Goal: Information Seeking & Learning: Learn about a topic

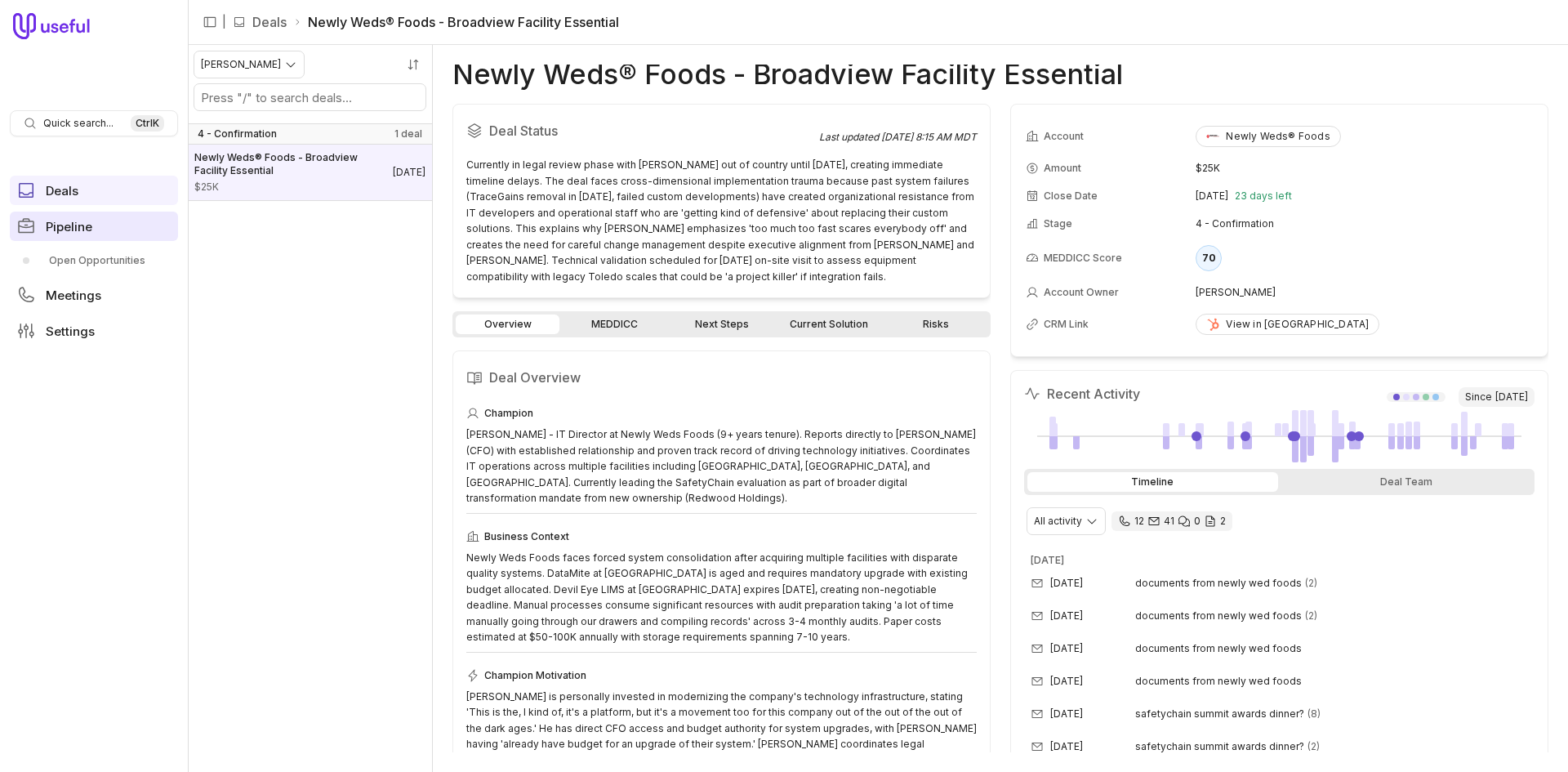
click at [47, 236] on link "Pipeline" at bounding box center [93, 226] width 168 height 29
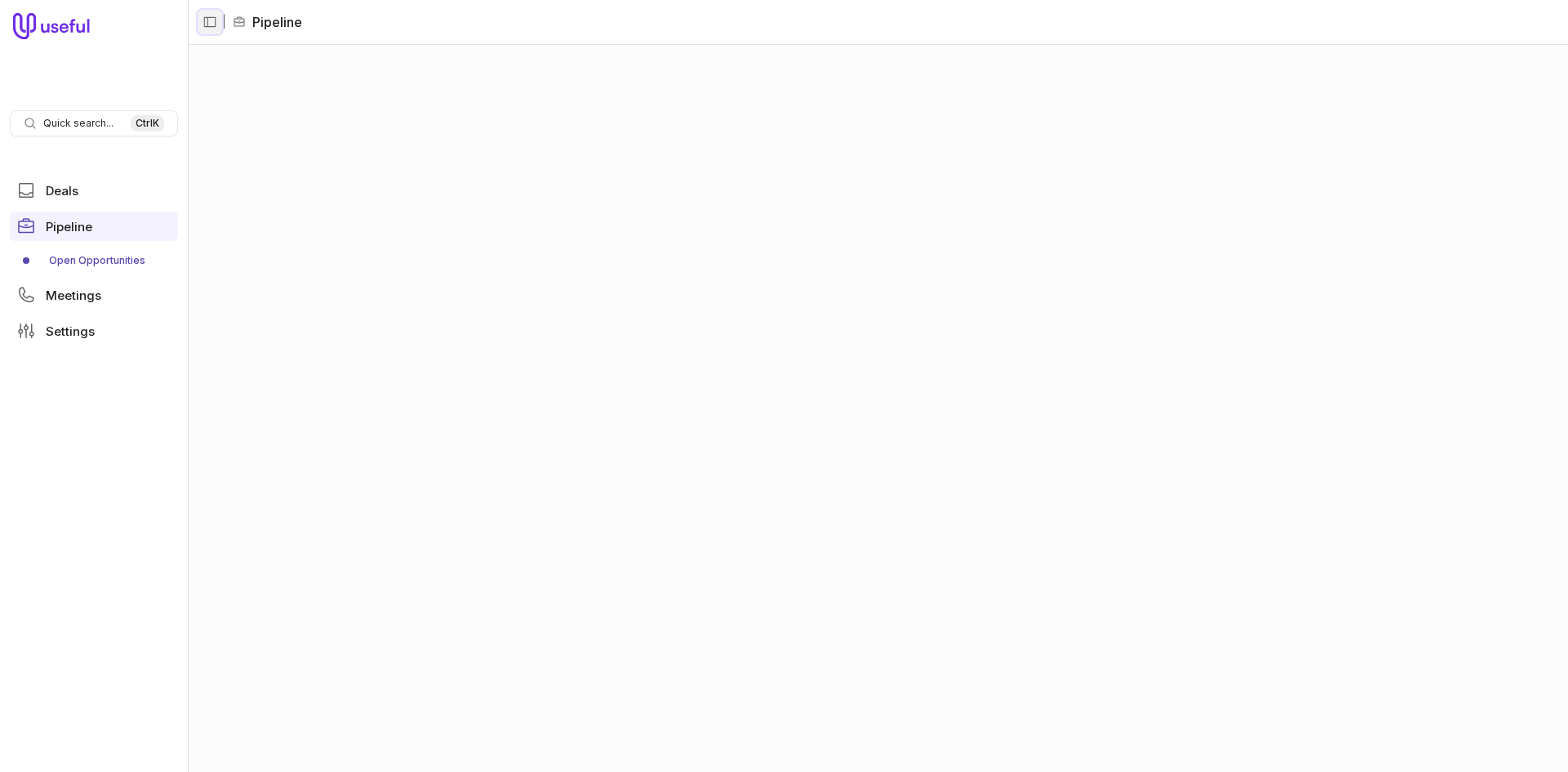
click at [202, 31] on button "Collapse sidebar" at bounding box center [210, 22] width 25 height 25
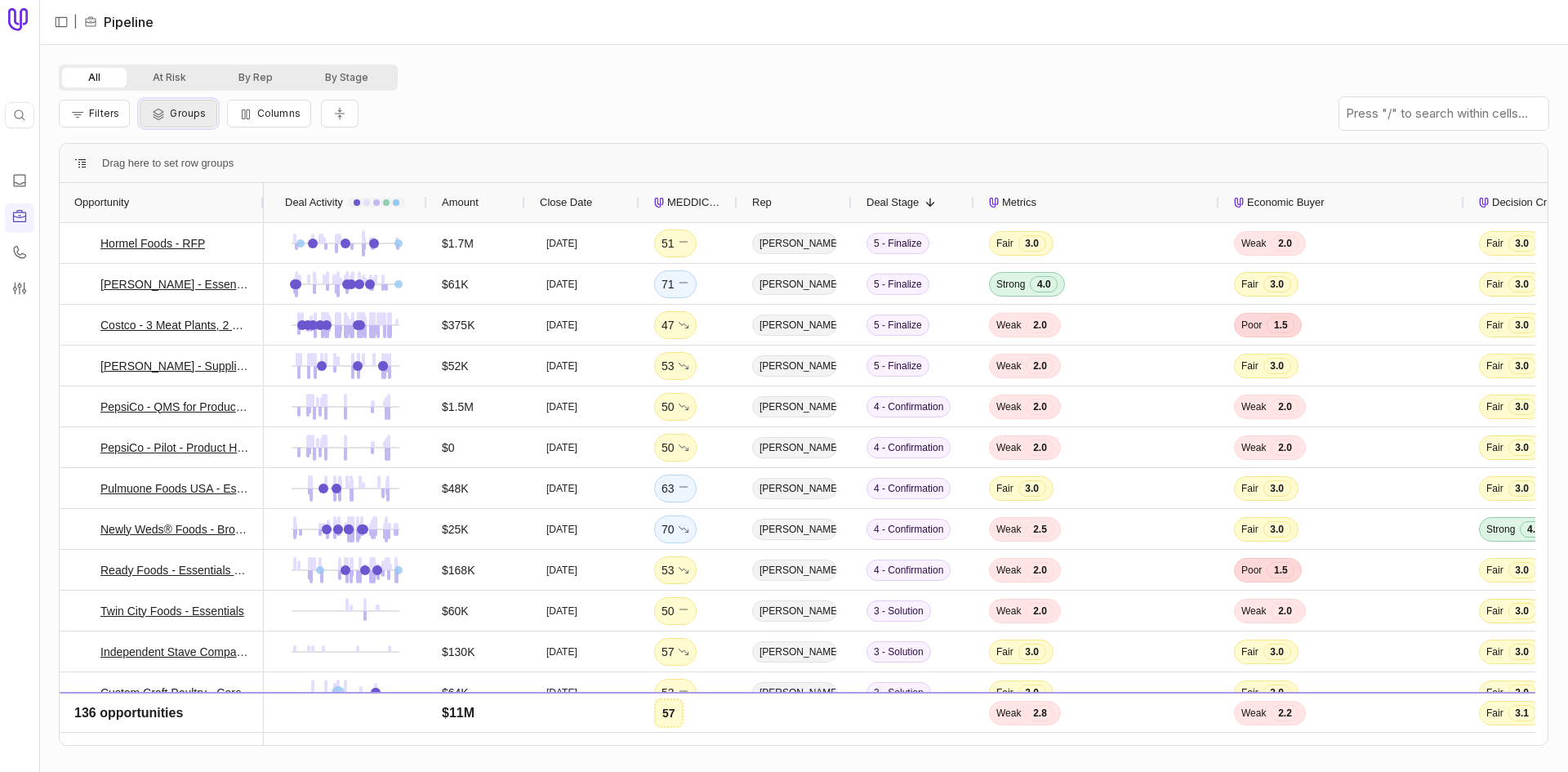
click at [176, 106] on button "Groups" at bounding box center [178, 113] width 76 height 28
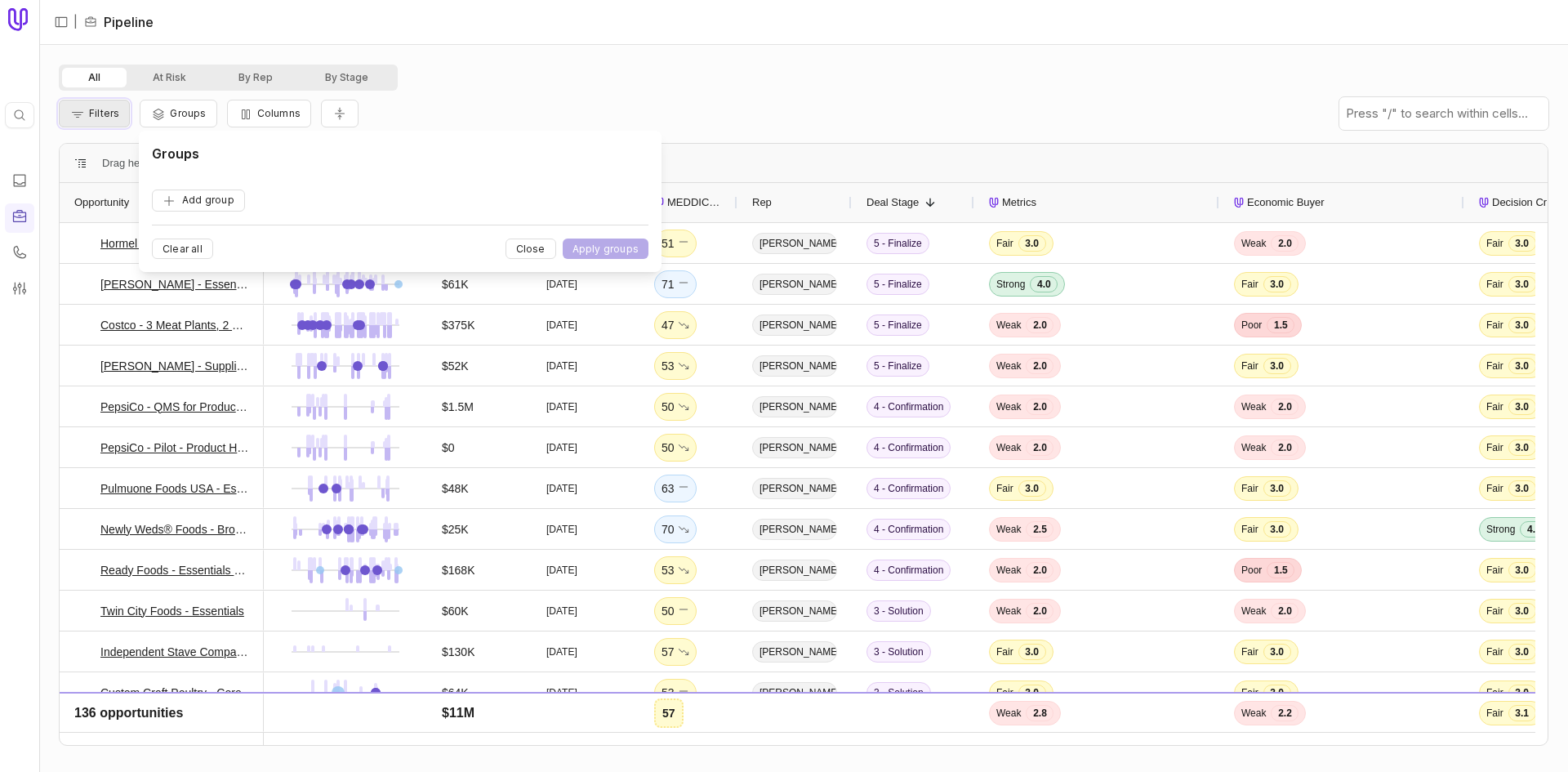
click at [107, 123] on button "Filters" at bounding box center [94, 113] width 71 height 28
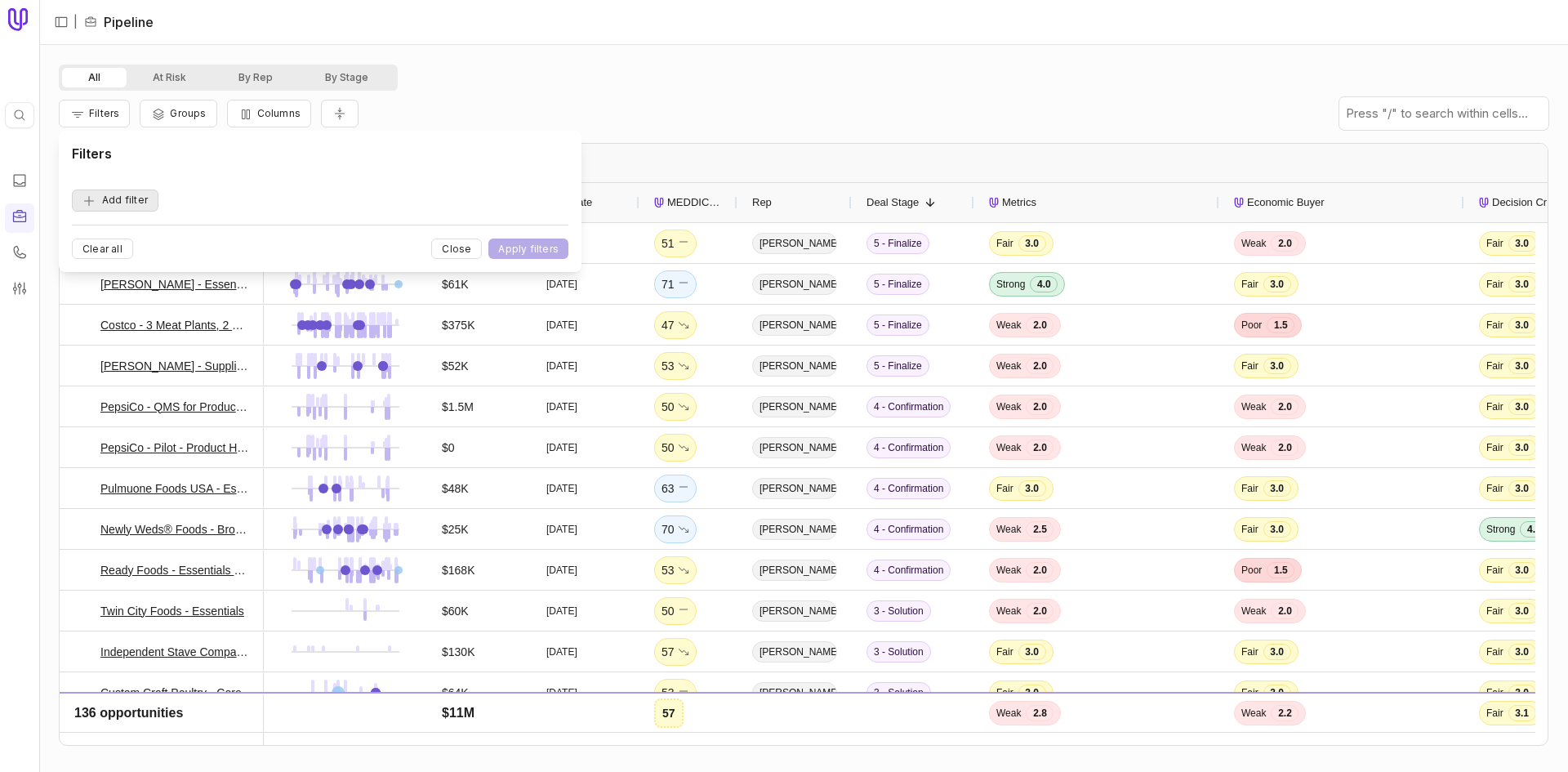
click at [125, 201] on button "Add filter" at bounding box center [115, 200] width 87 height 22
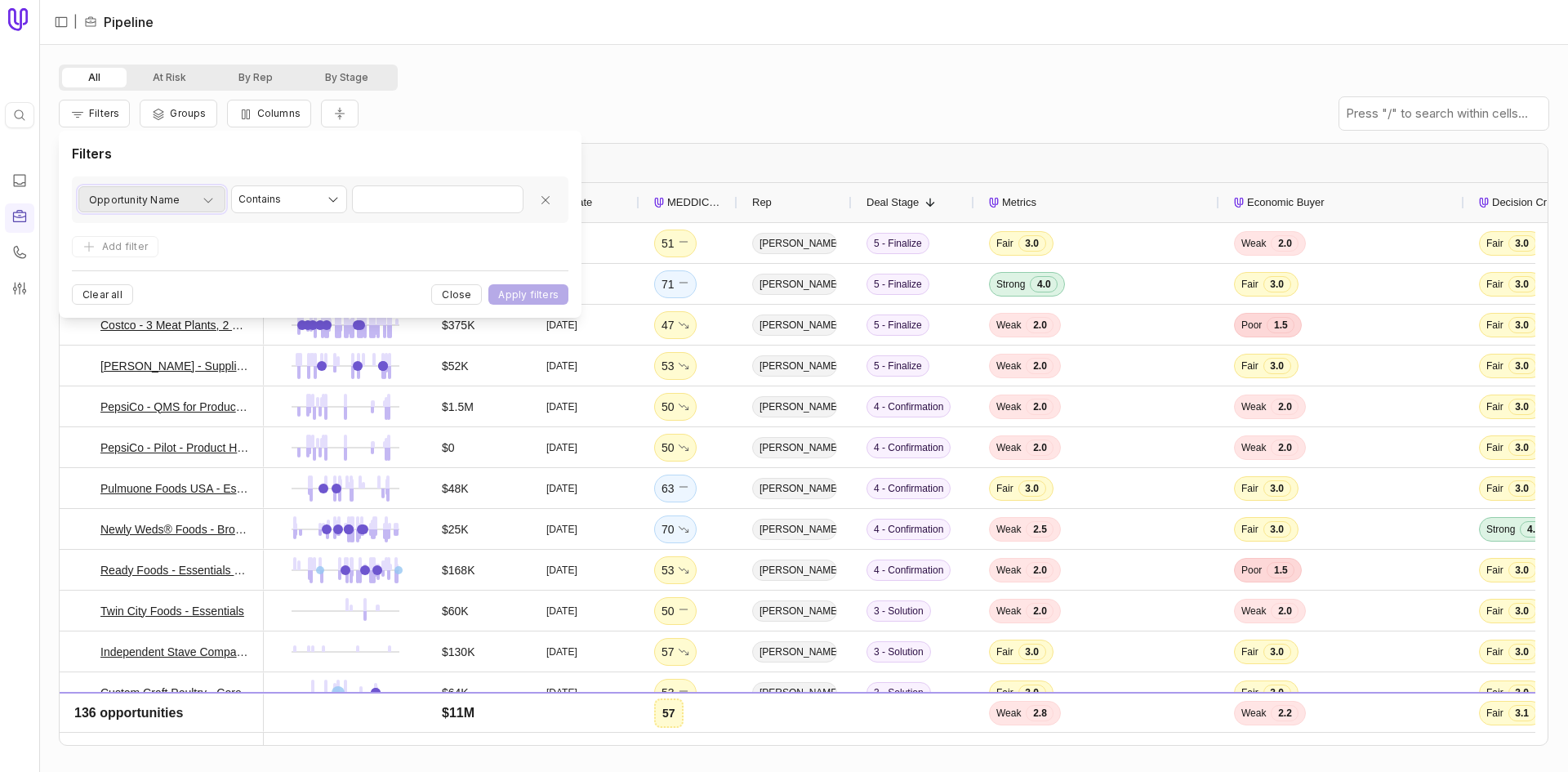
click at [200, 191] on div "Opportunity Name" at bounding box center [151, 200] width 126 height 19
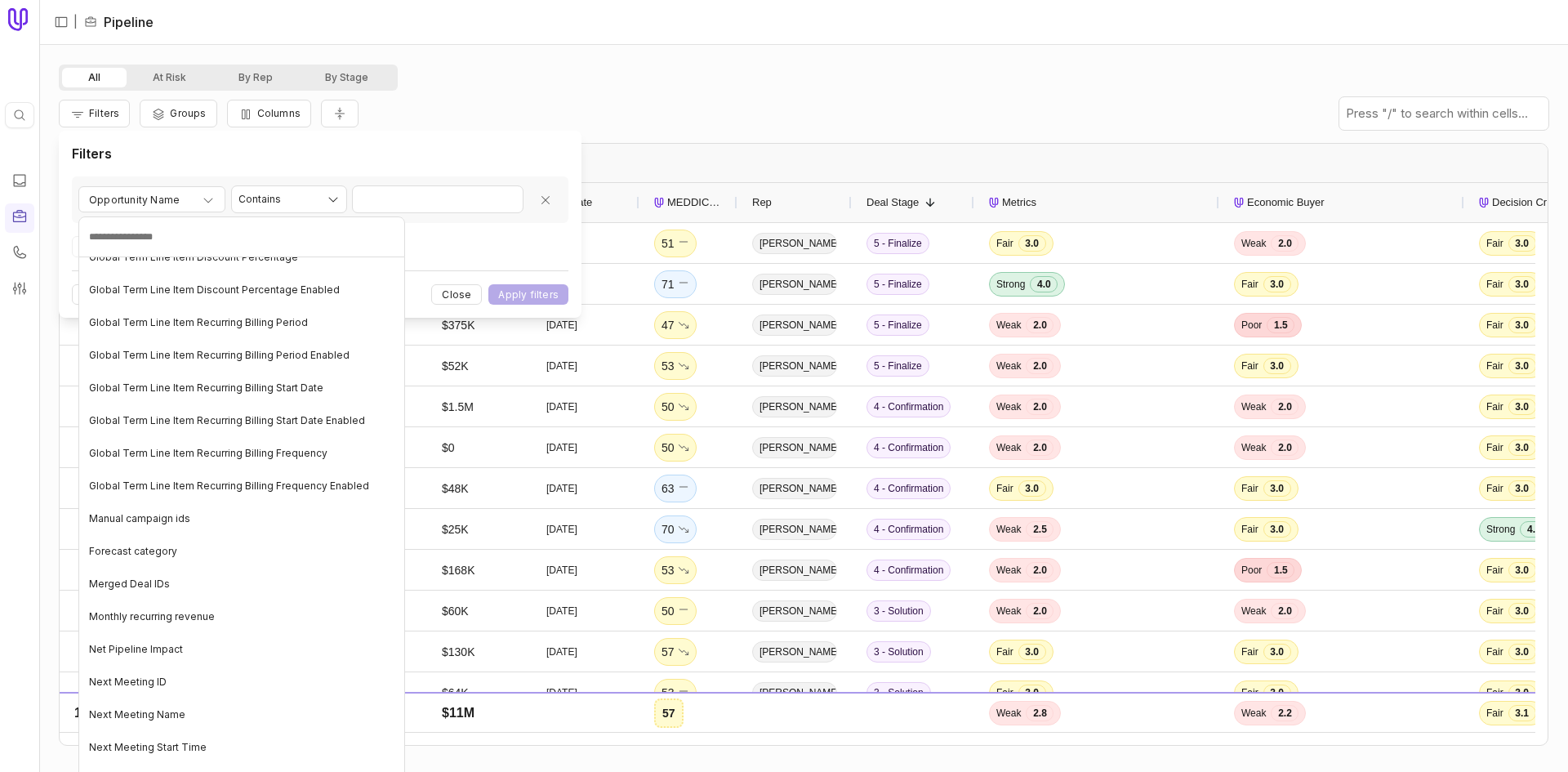
scroll to position [6374, 0]
click at [456, 295] on html "Quick search... Ctrl K | Pipeline All At Risk By Rep By Stage Filters Groups Co…" at bounding box center [784, 386] width 1568 height 772
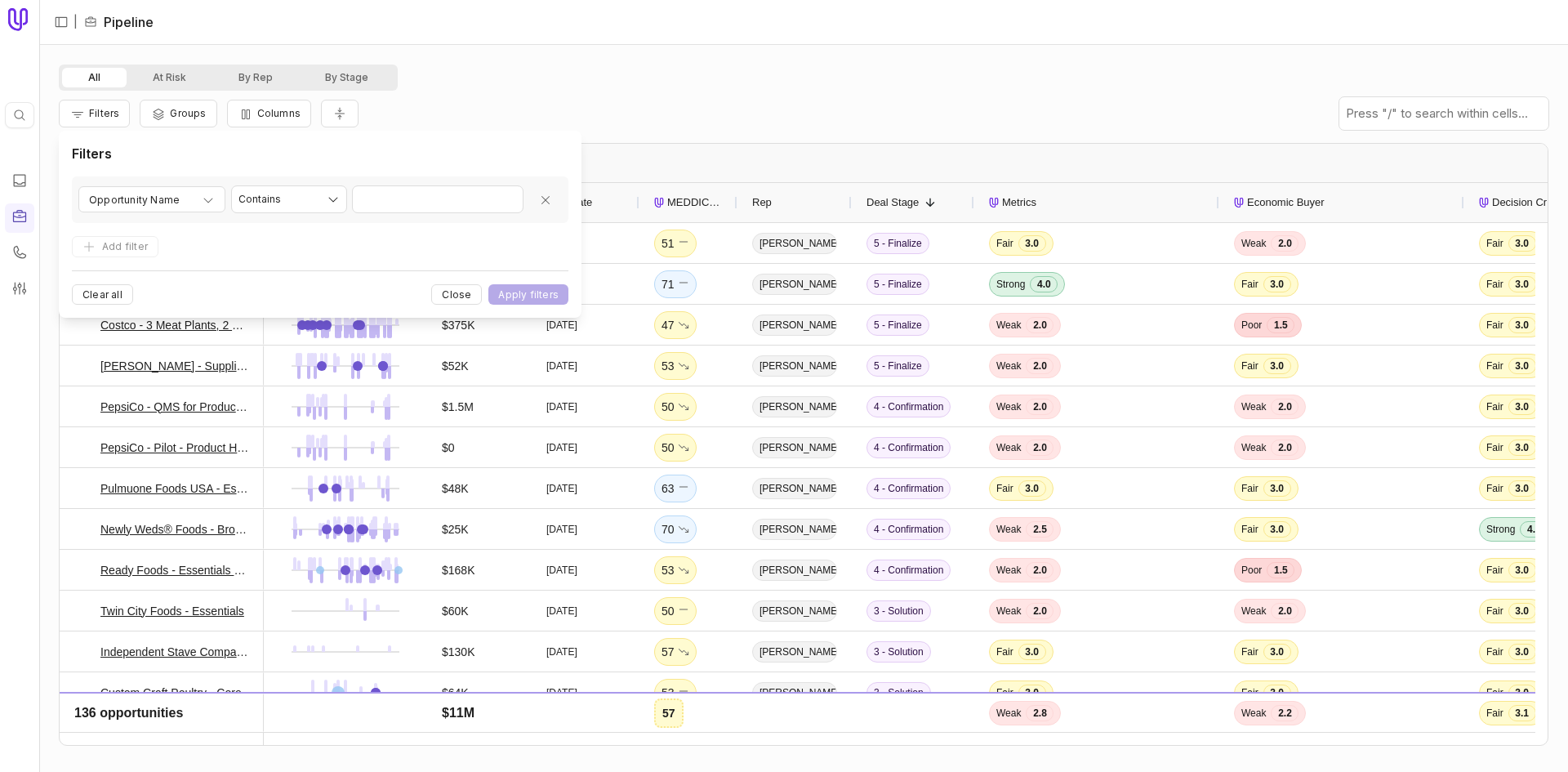
click at [452, 245] on form "**********" at bounding box center [320, 241] width 497 height 128
click at [540, 193] on icon "Remove filter" at bounding box center [545, 200] width 13 height 13
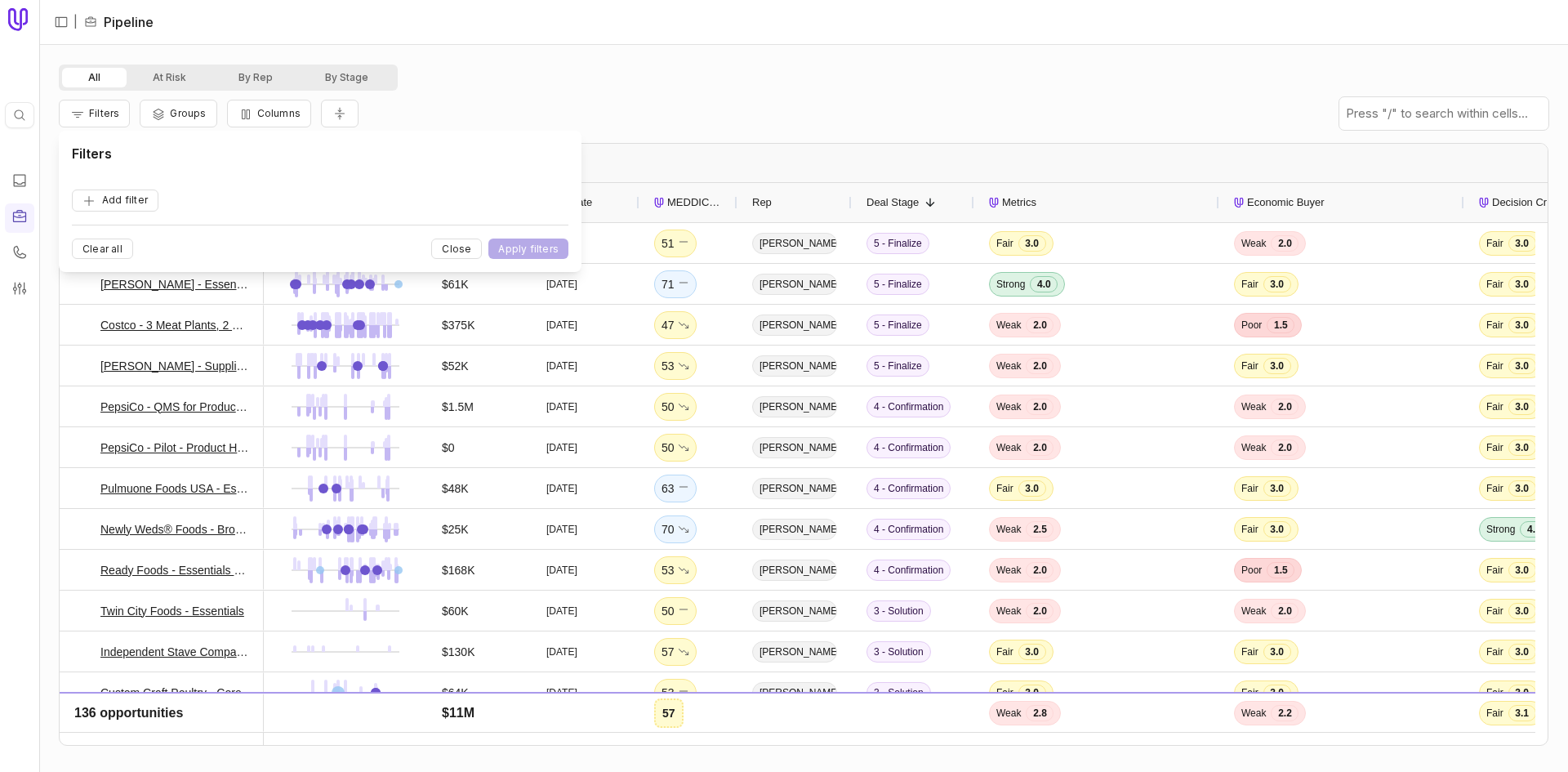
click at [471, 81] on div "All At Risk By Rep By Stage" at bounding box center [803, 77] width 1490 height 26
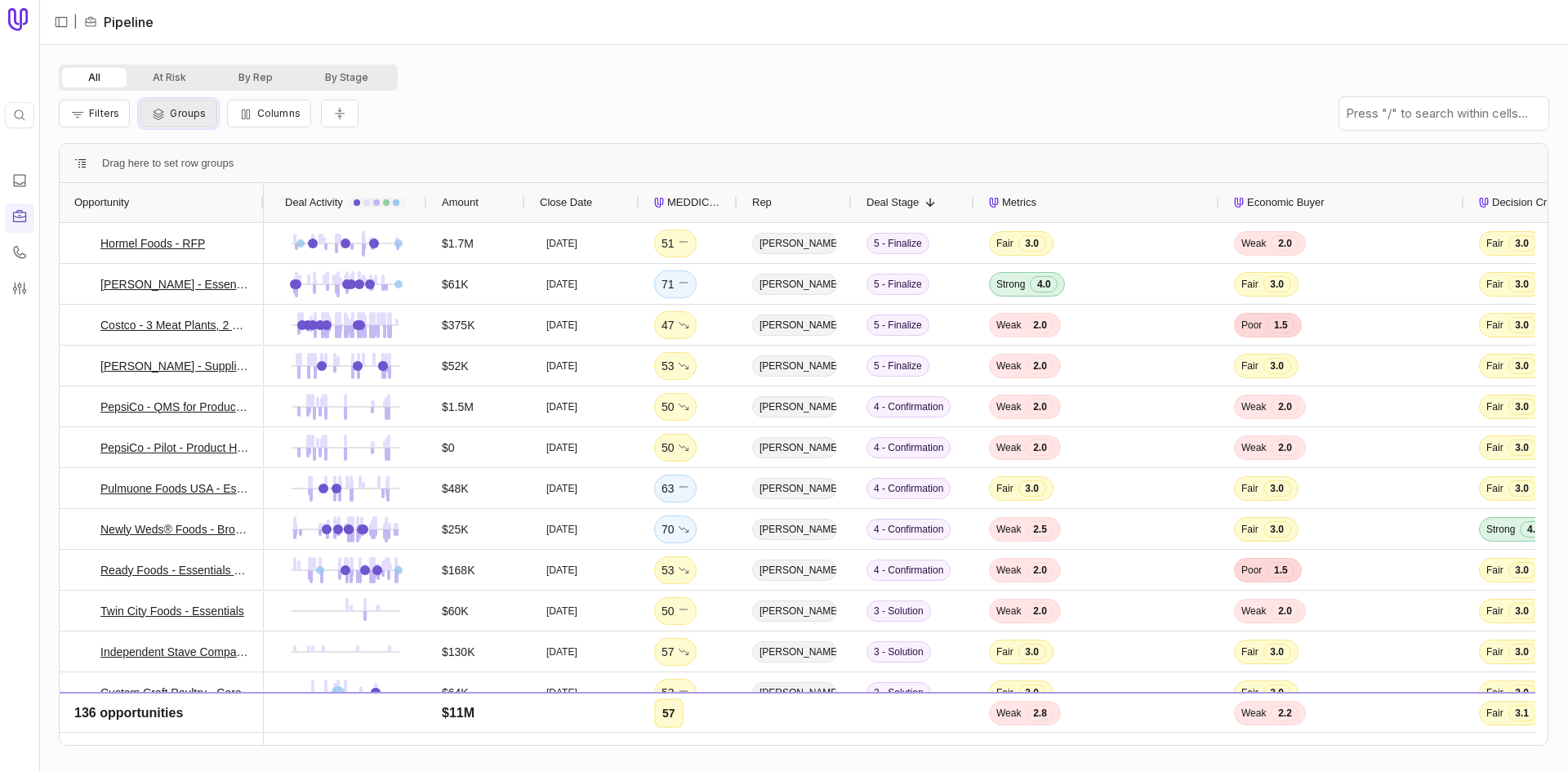
click at [180, 112] on span "Groups" at bounding box center [187, 113] width 36 height 12
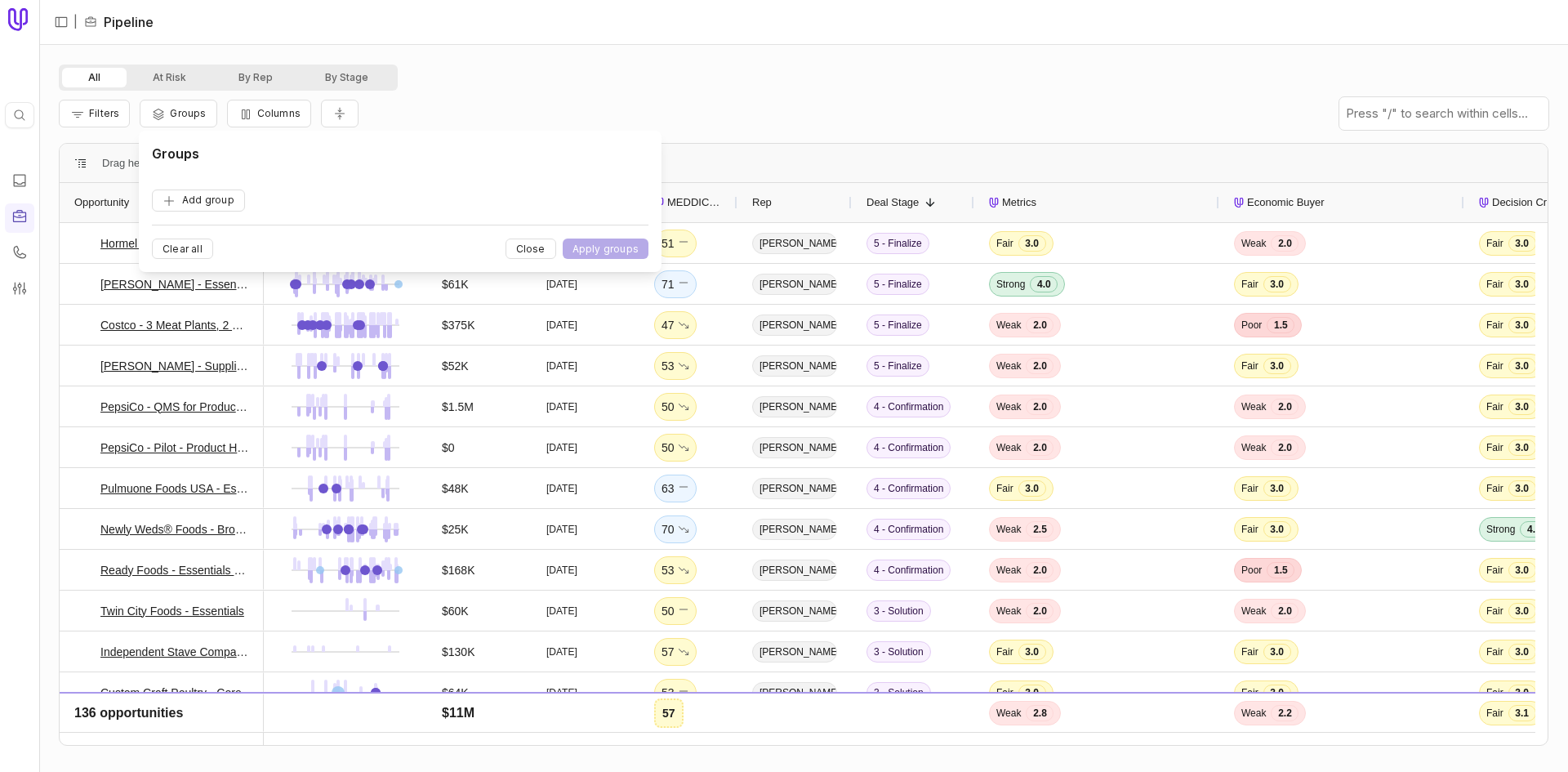
click at [613, 80] on div "All At Risk By Rep By Stage" at bounding box center [803, 77] width 1490 height 26
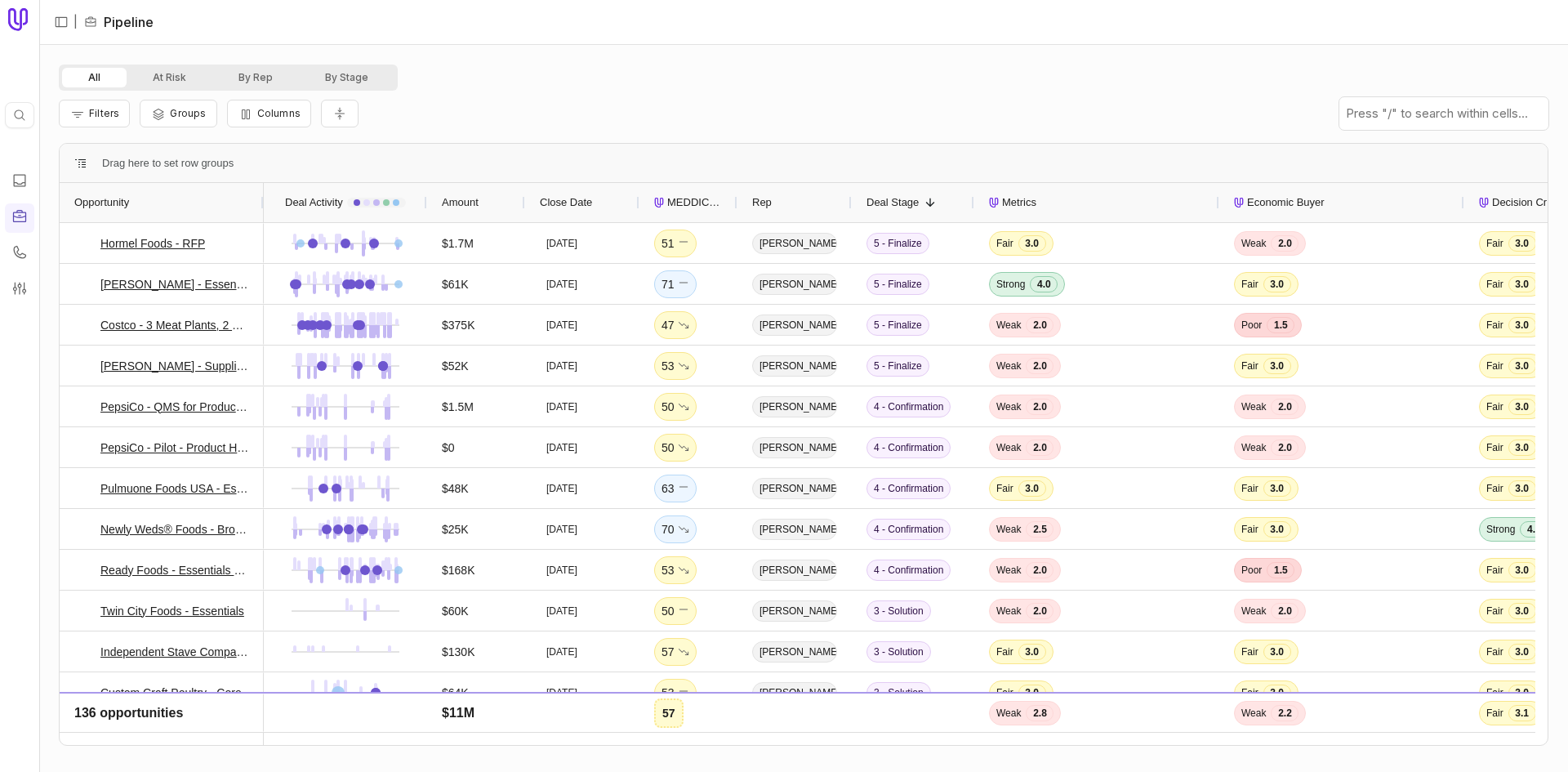
click at [174, 168] on span "Drag here to set row groups" at bounding box center [168, 164] width 132 height 19
click at [270, 82] on button "By Rep" at bounding box center [256, 77] width 87 height 19
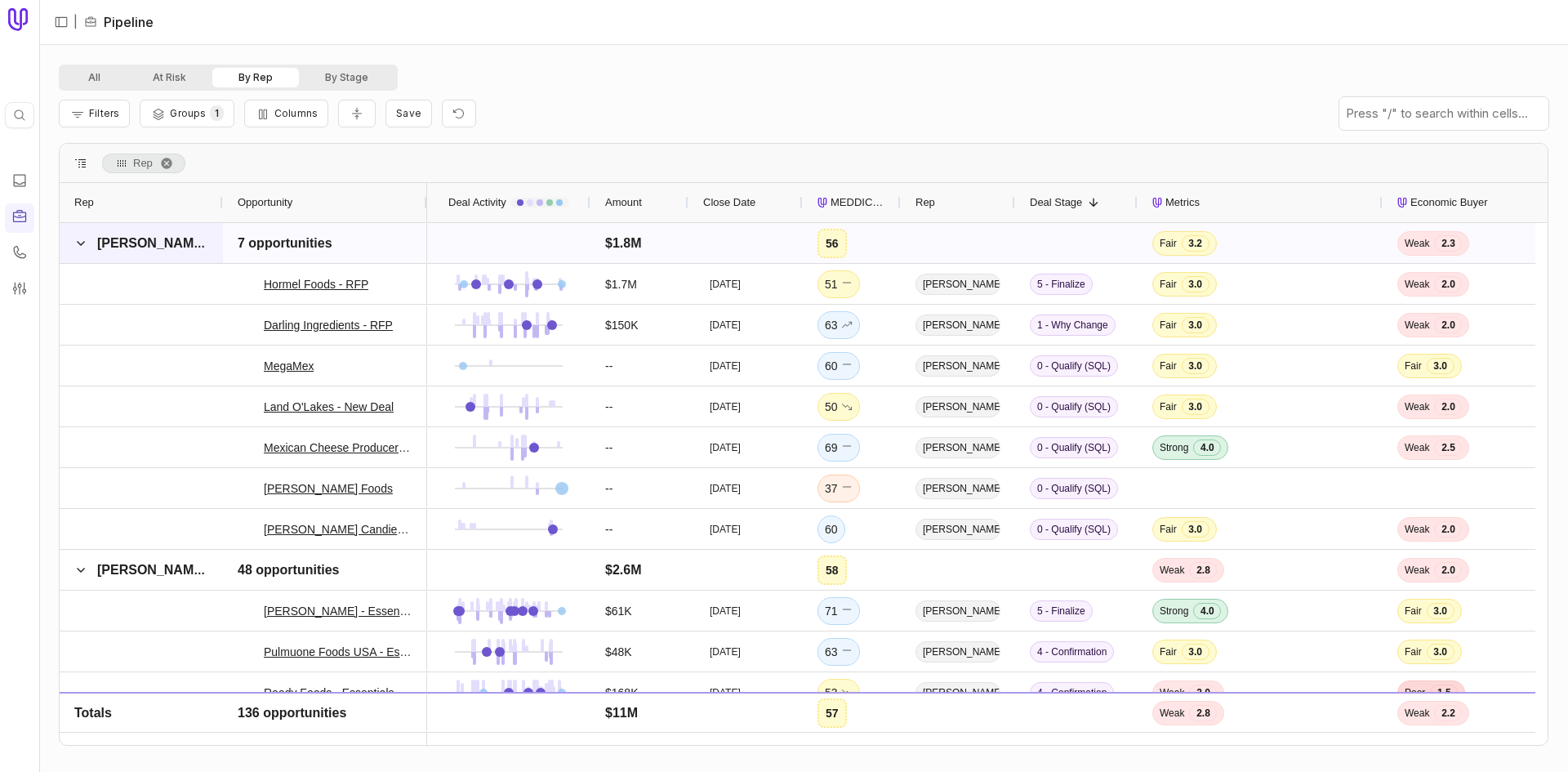
click at [86, 241] on span at bounding box center [81, 244] width 13 height 13
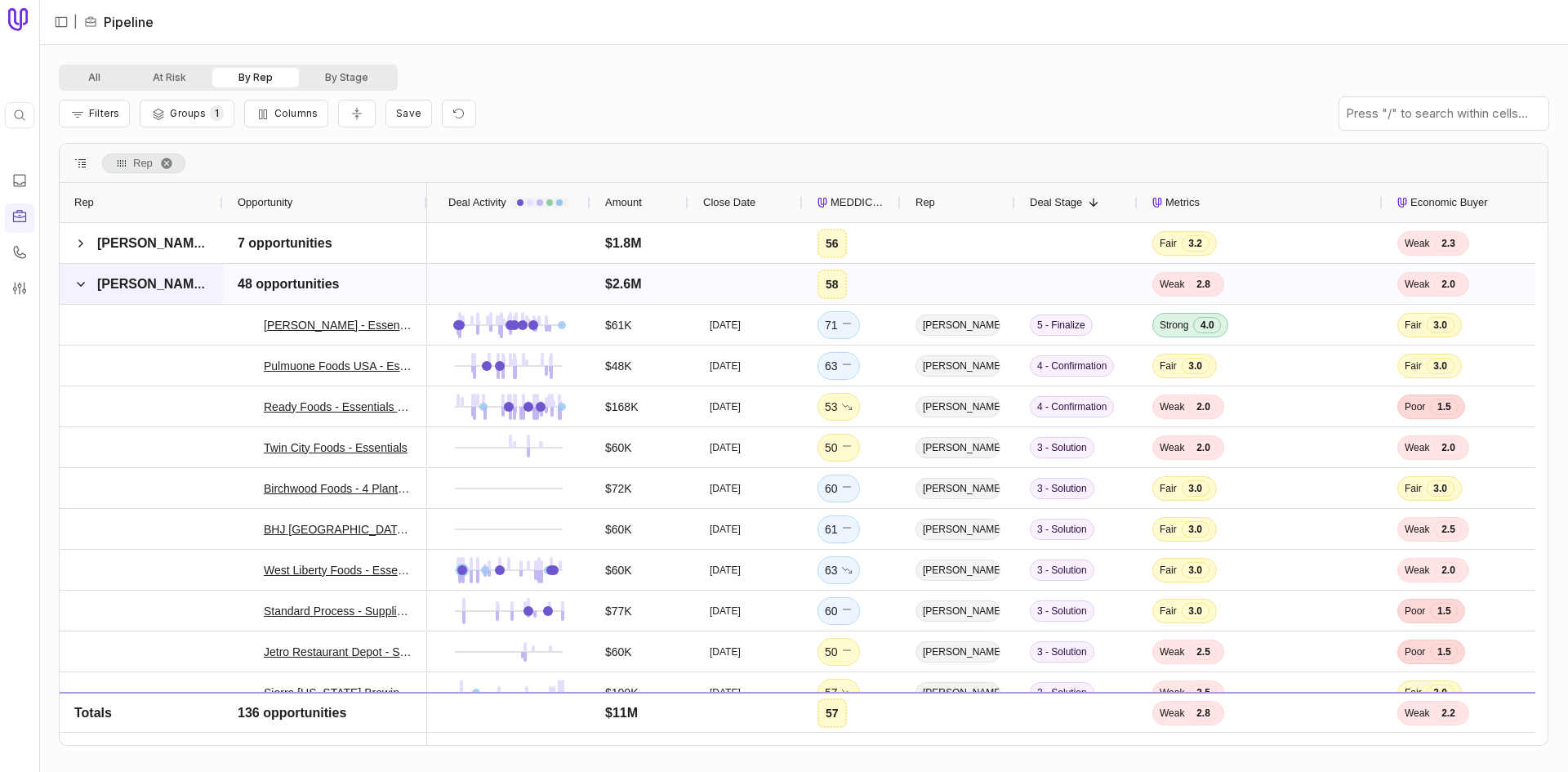
click at [81, 296] on span at bounding box center [81, 284] width 13 height 33
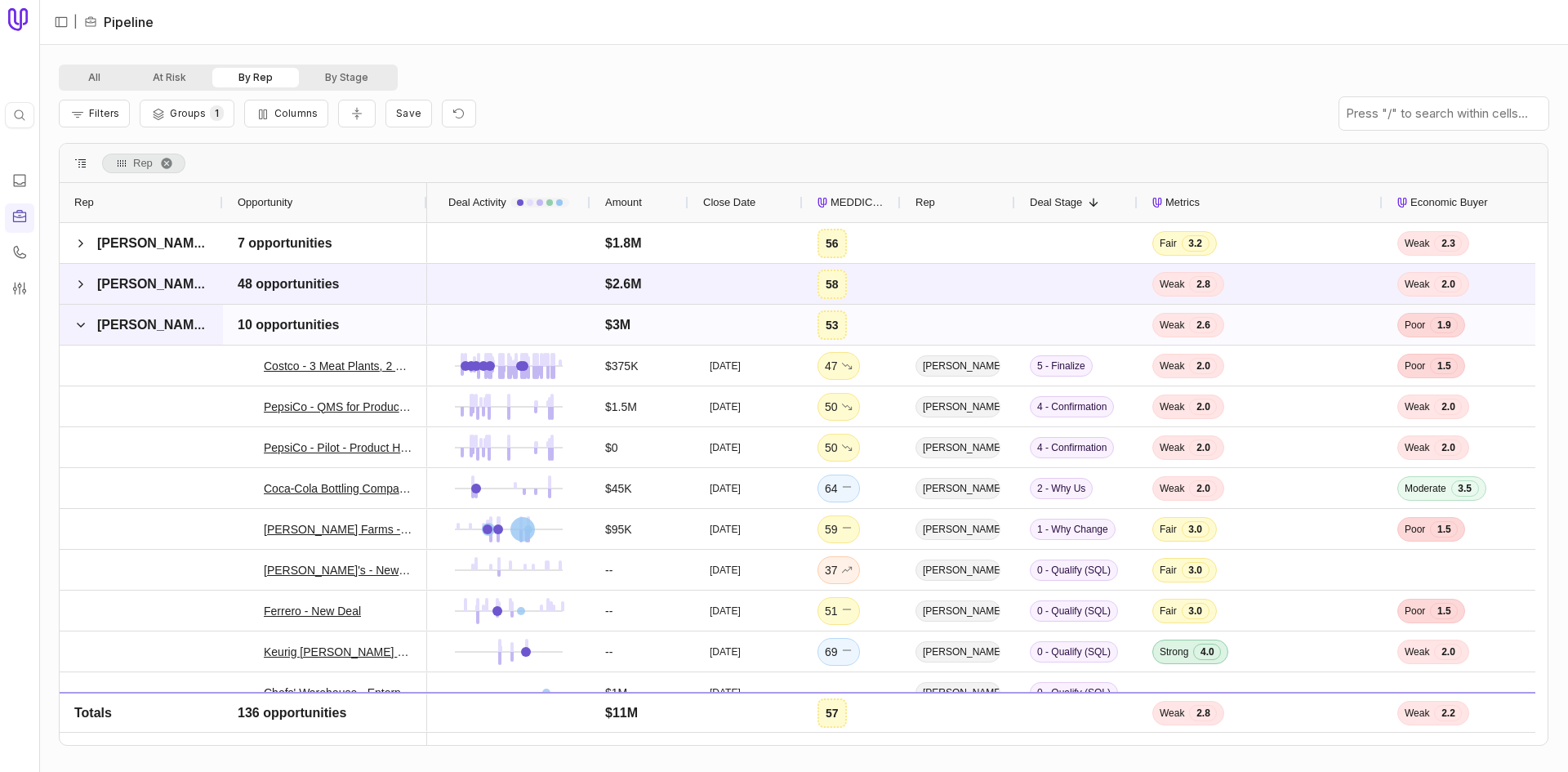
click at [81, 317] on span at bounding box center [81, 324] width 13 height 33
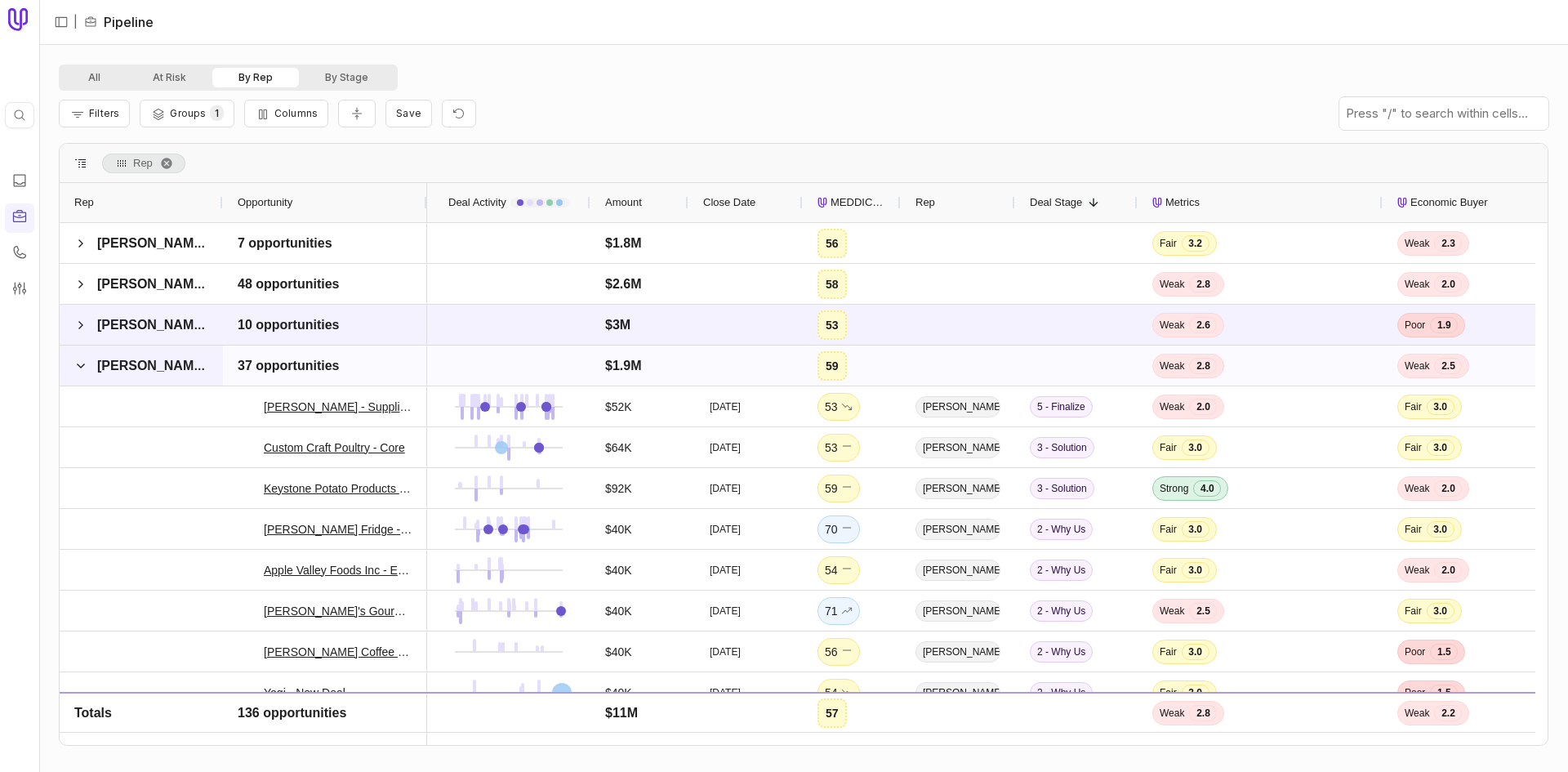
click at [83, 375] on span at bounding box center [81, 366] width 13 height 33
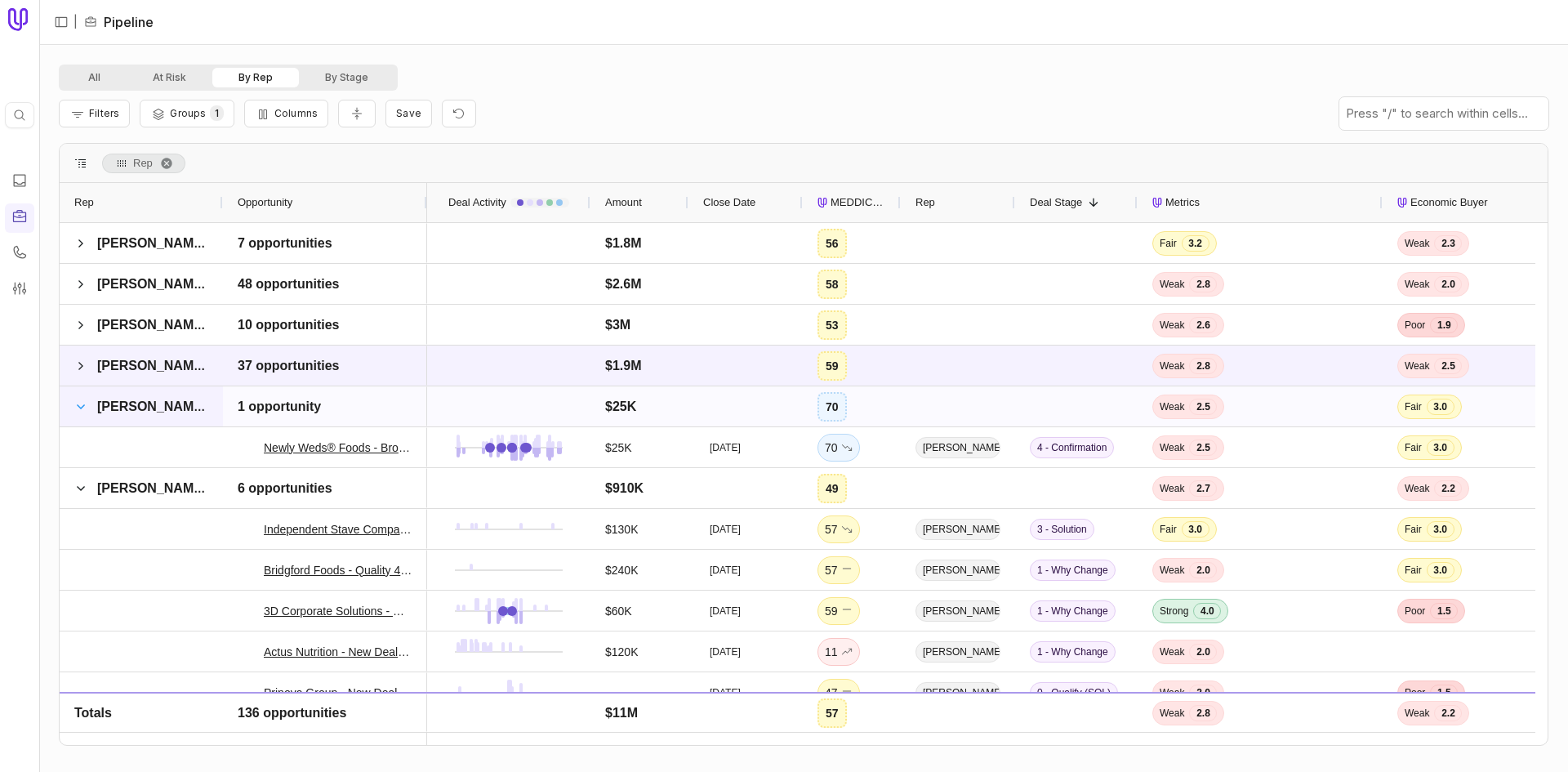
click at [87, 408] on span "Jacob Beals" at bounding box center [142, 406] width 134 height 33
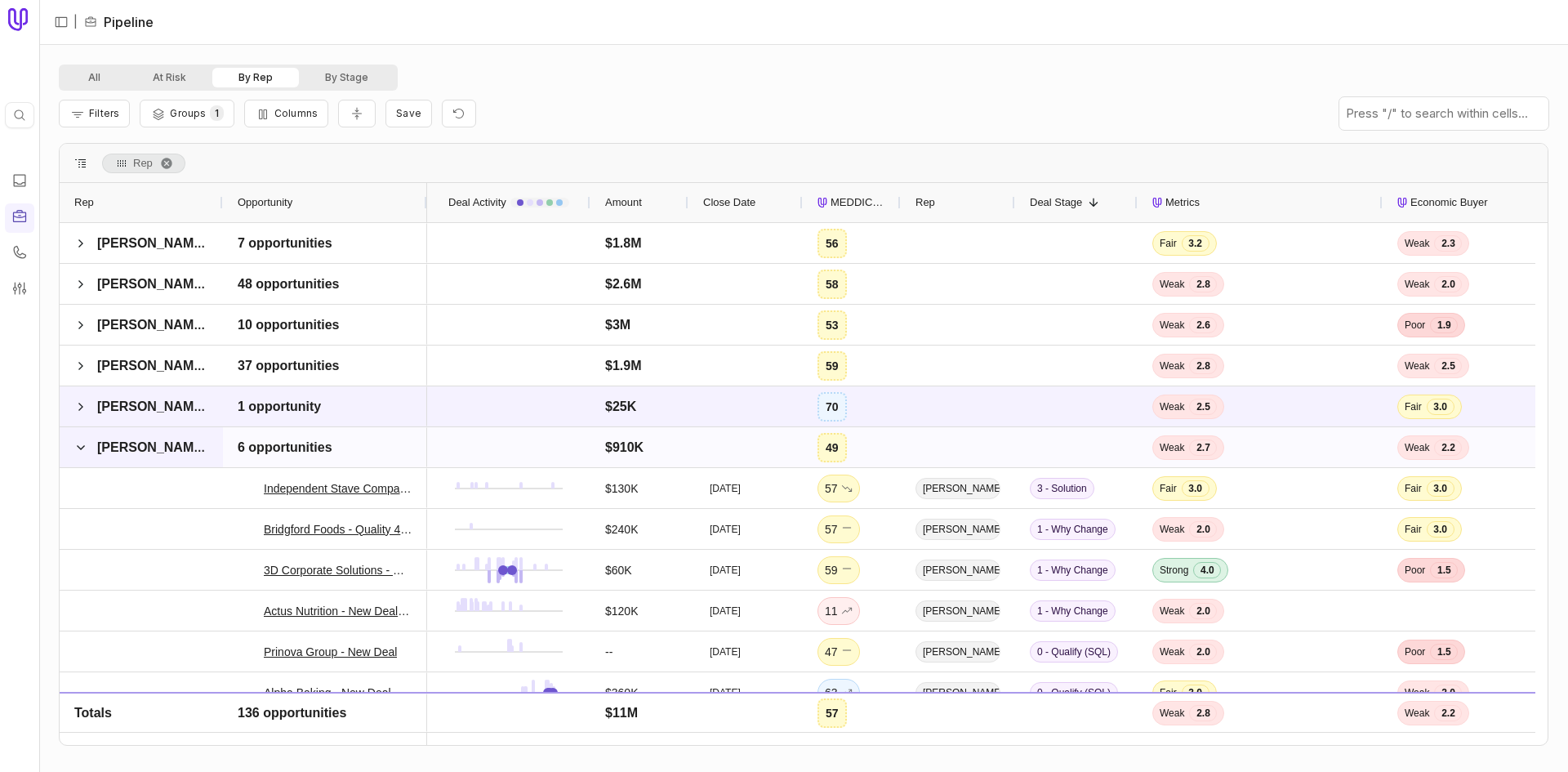
click at [74, 446] on div "Bryson Edwards" at bounding box center [142, 448] width 163 height 40
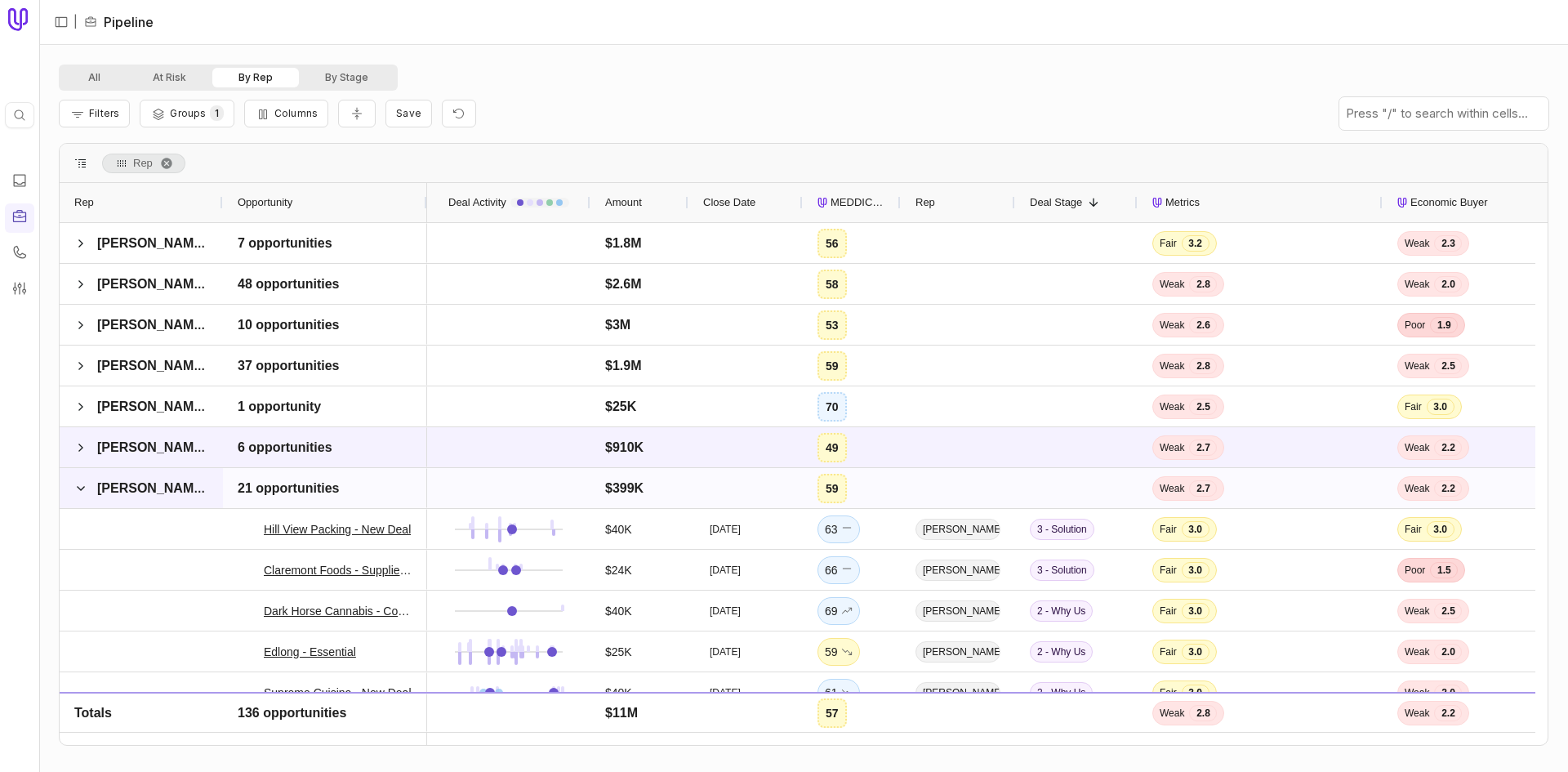
click at [81, 495] on span at bounding box center [81, 488] width 13 height 33
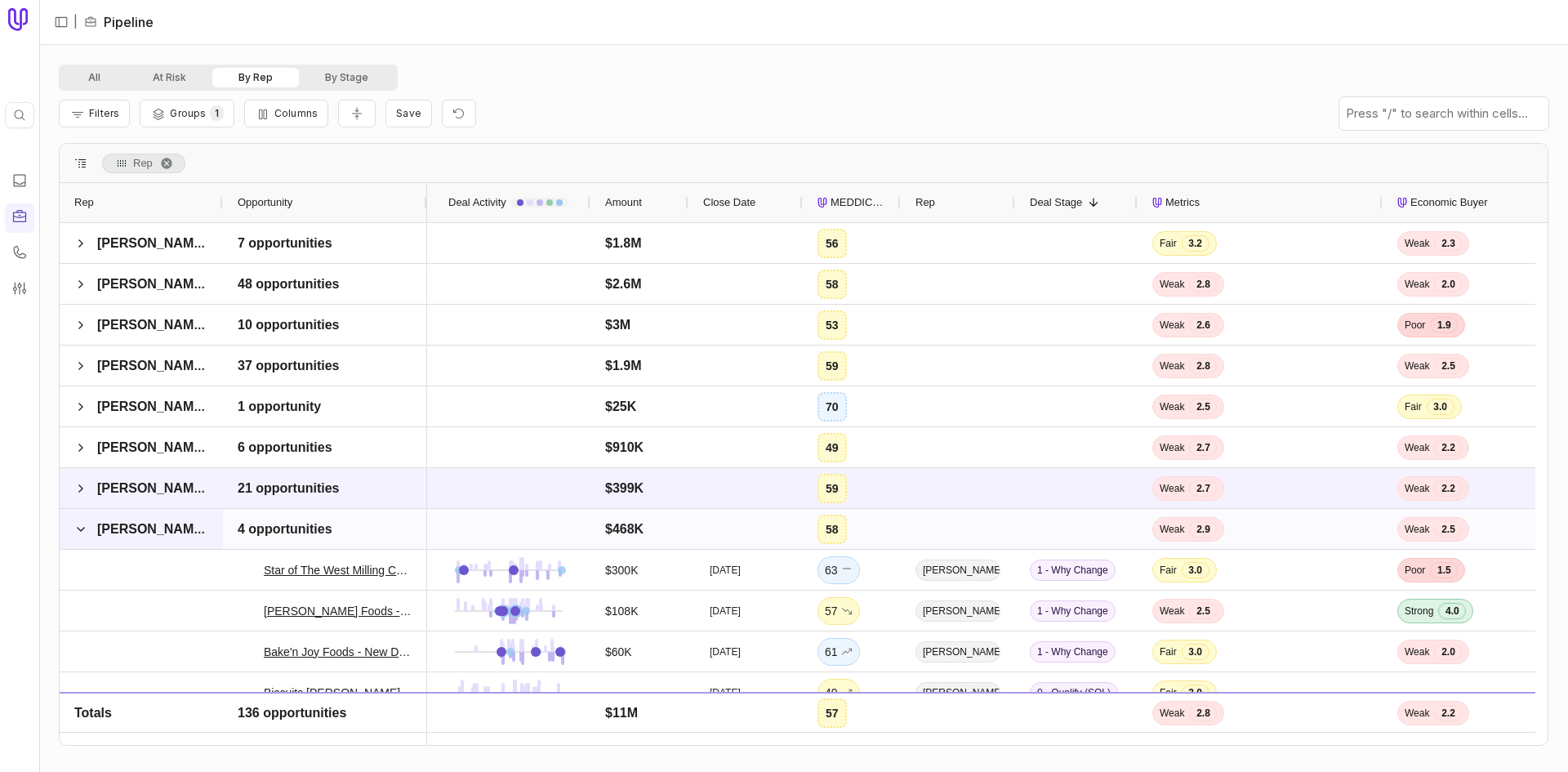
click at [74, 530] on div "Steven Franke" at bounding box center [142, 529] width 163 height 40
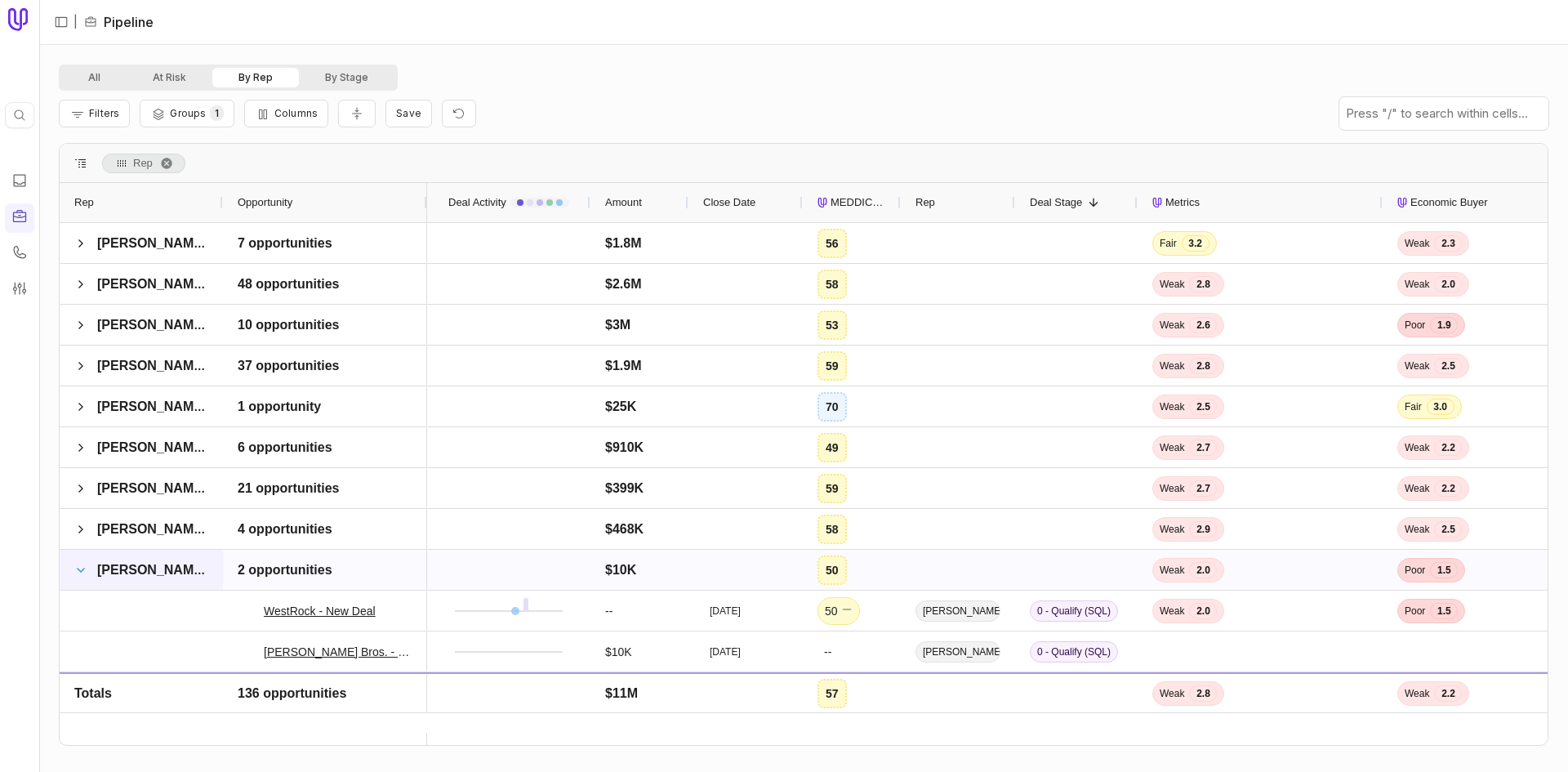
click at [75, 565] on span at bounding box center [81, 570] width 13 height 13
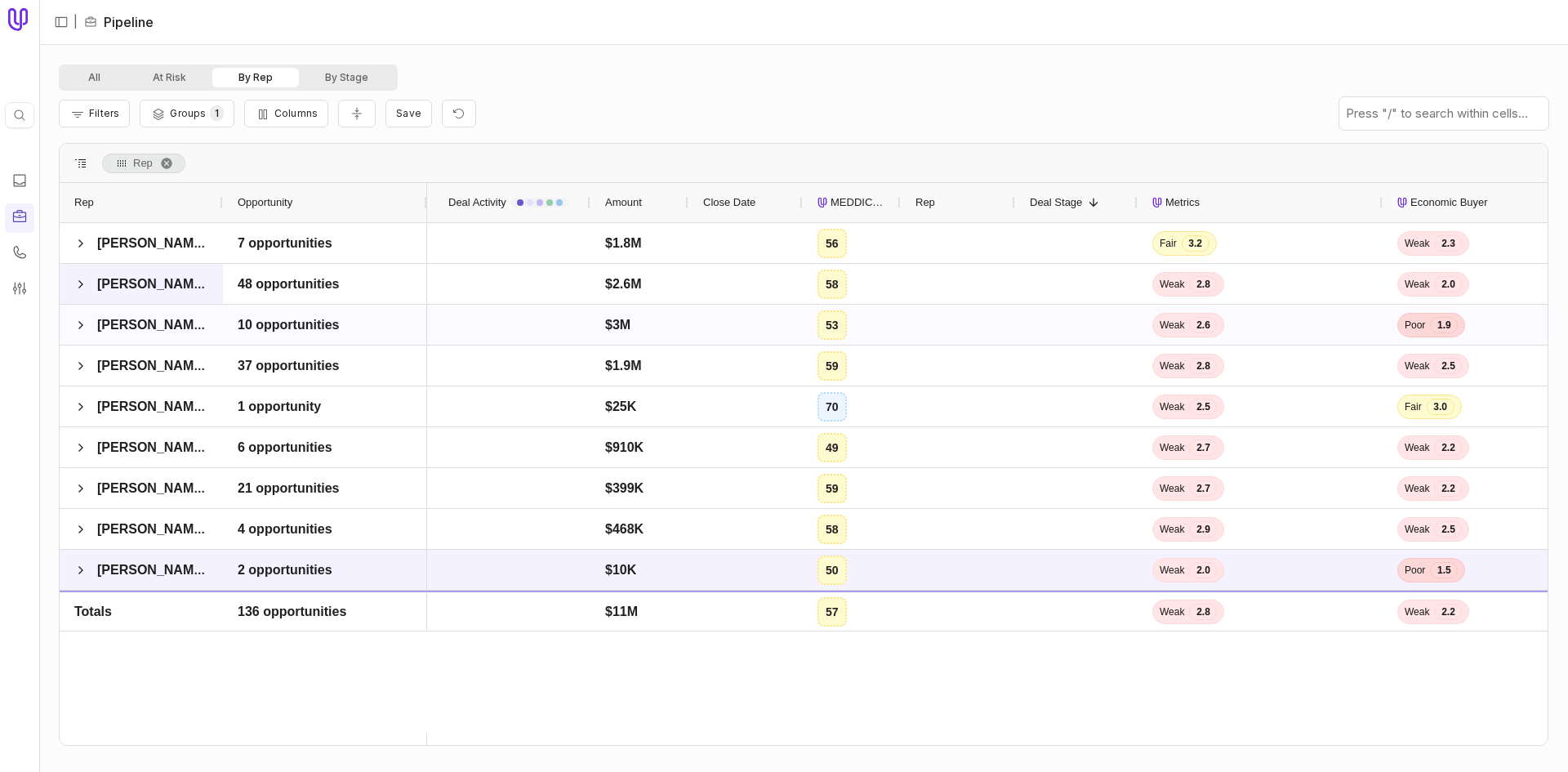
click at [79, 293] on span at bounding box center [81, 284] width 13 height 33
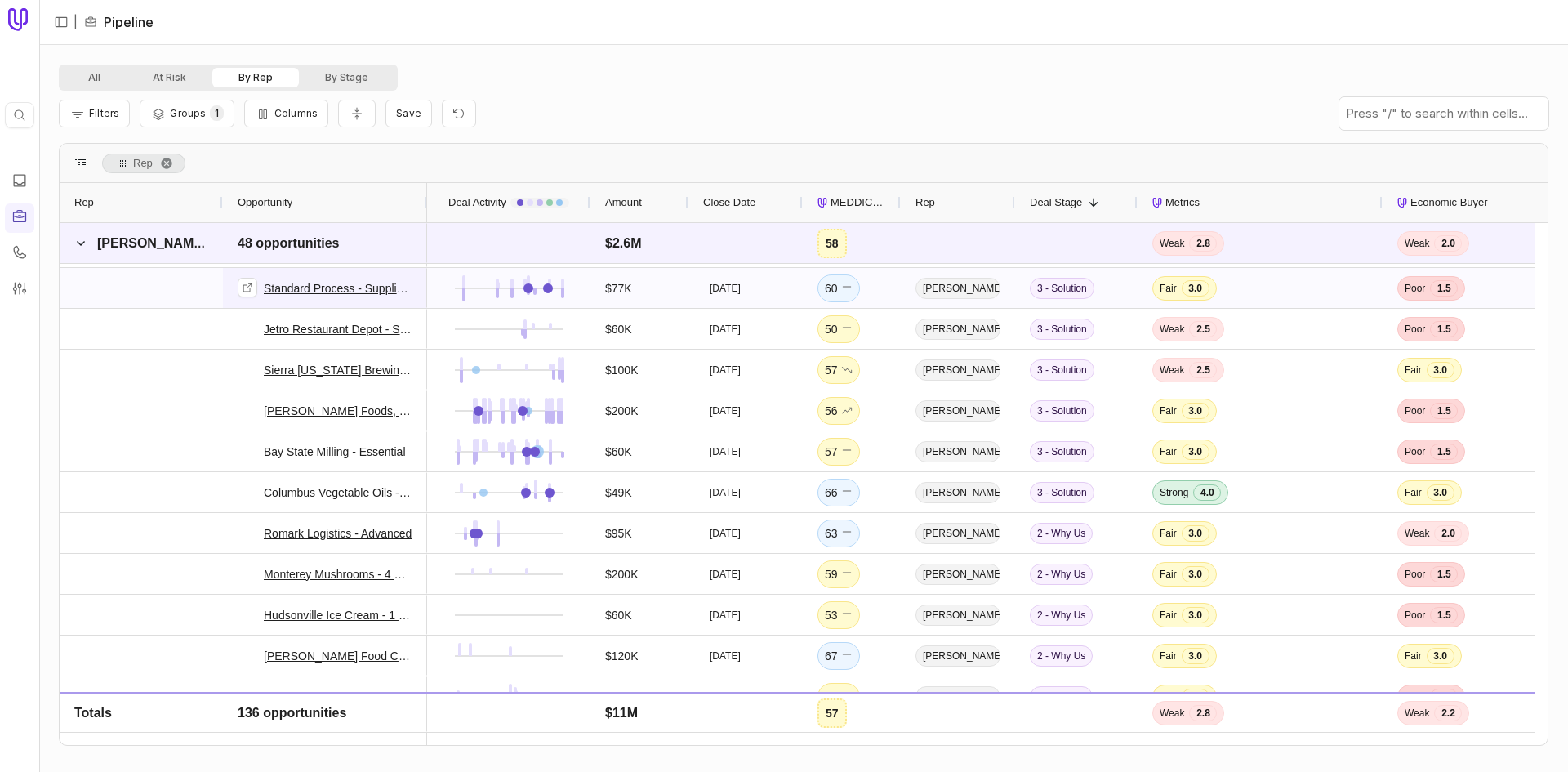
scroll to position [327, 0]
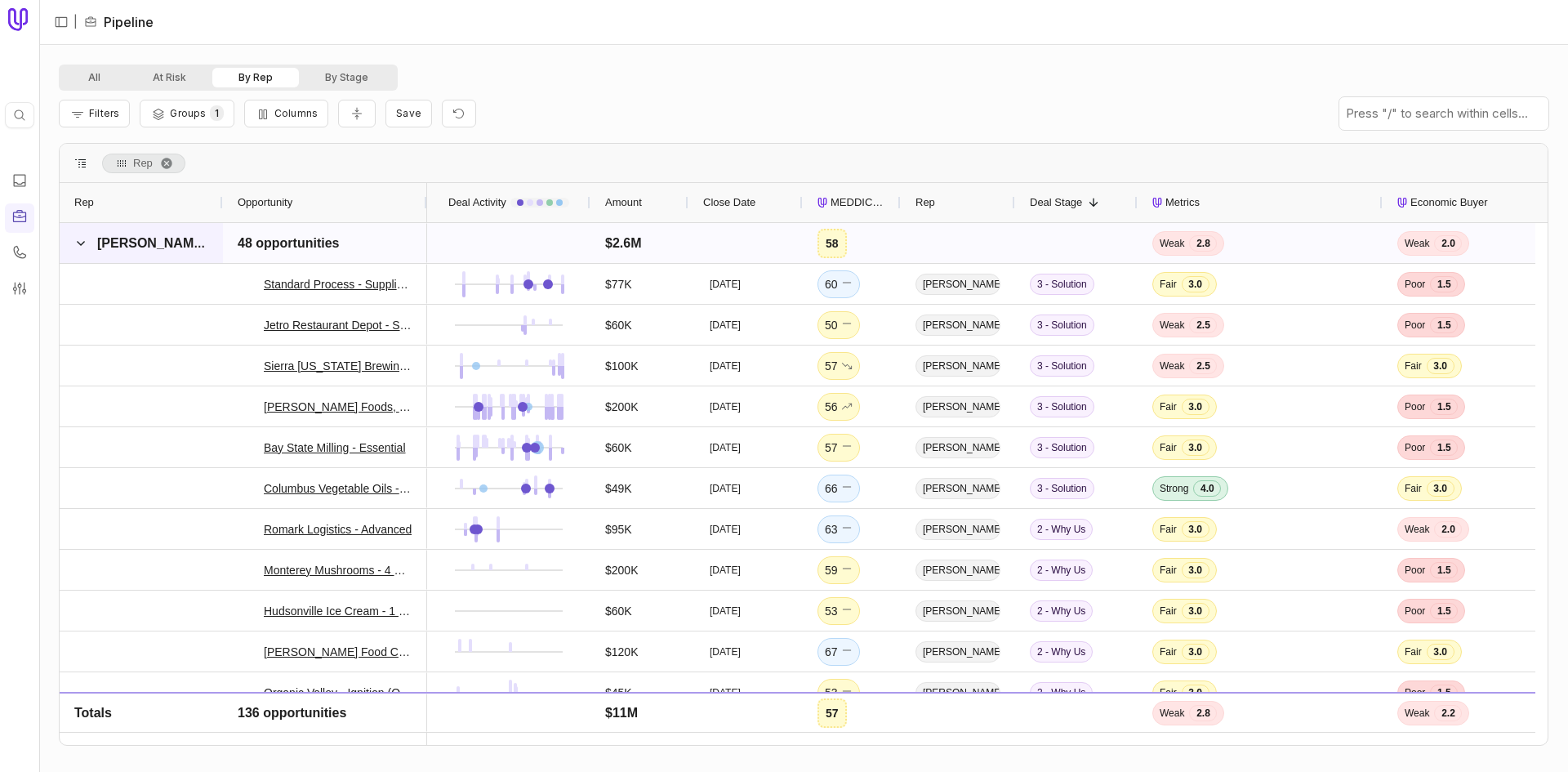
click at [75, 237] on span at bounding box center [81, 244] width 13 height 13
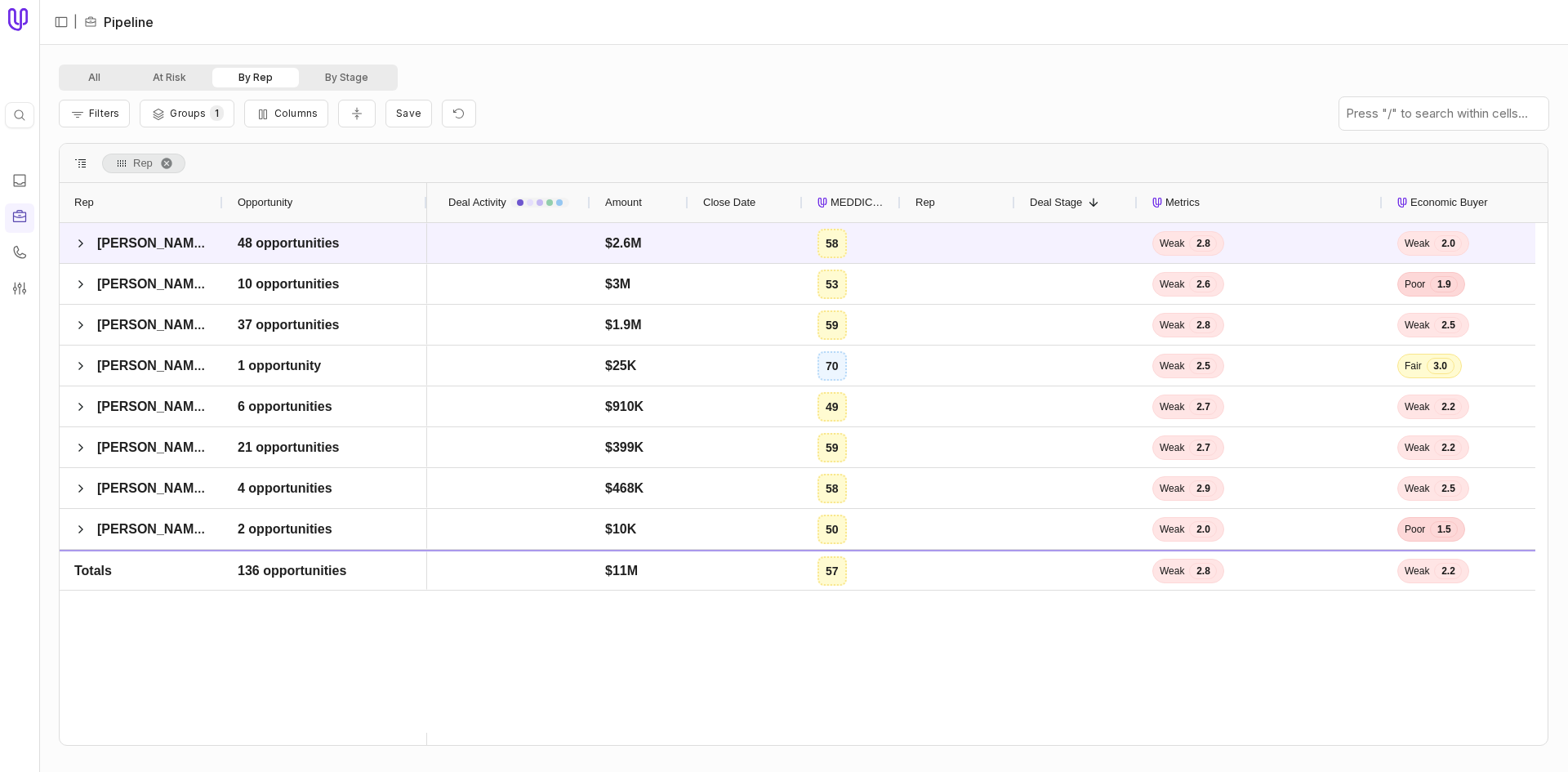
scroll to position [0, 0]
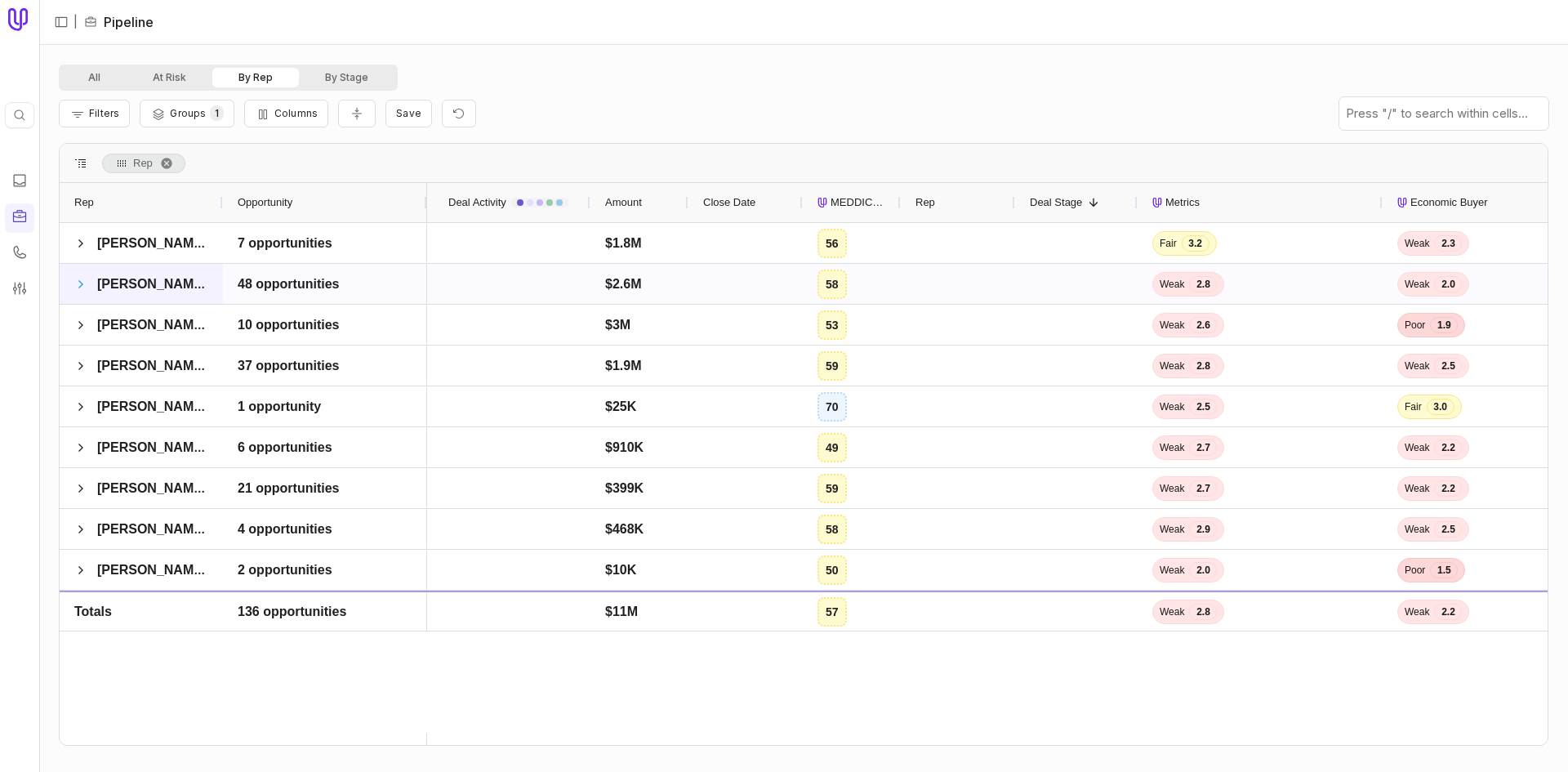
click at [83, 282] on span at bounding box center [81, 284] width 13 height 13
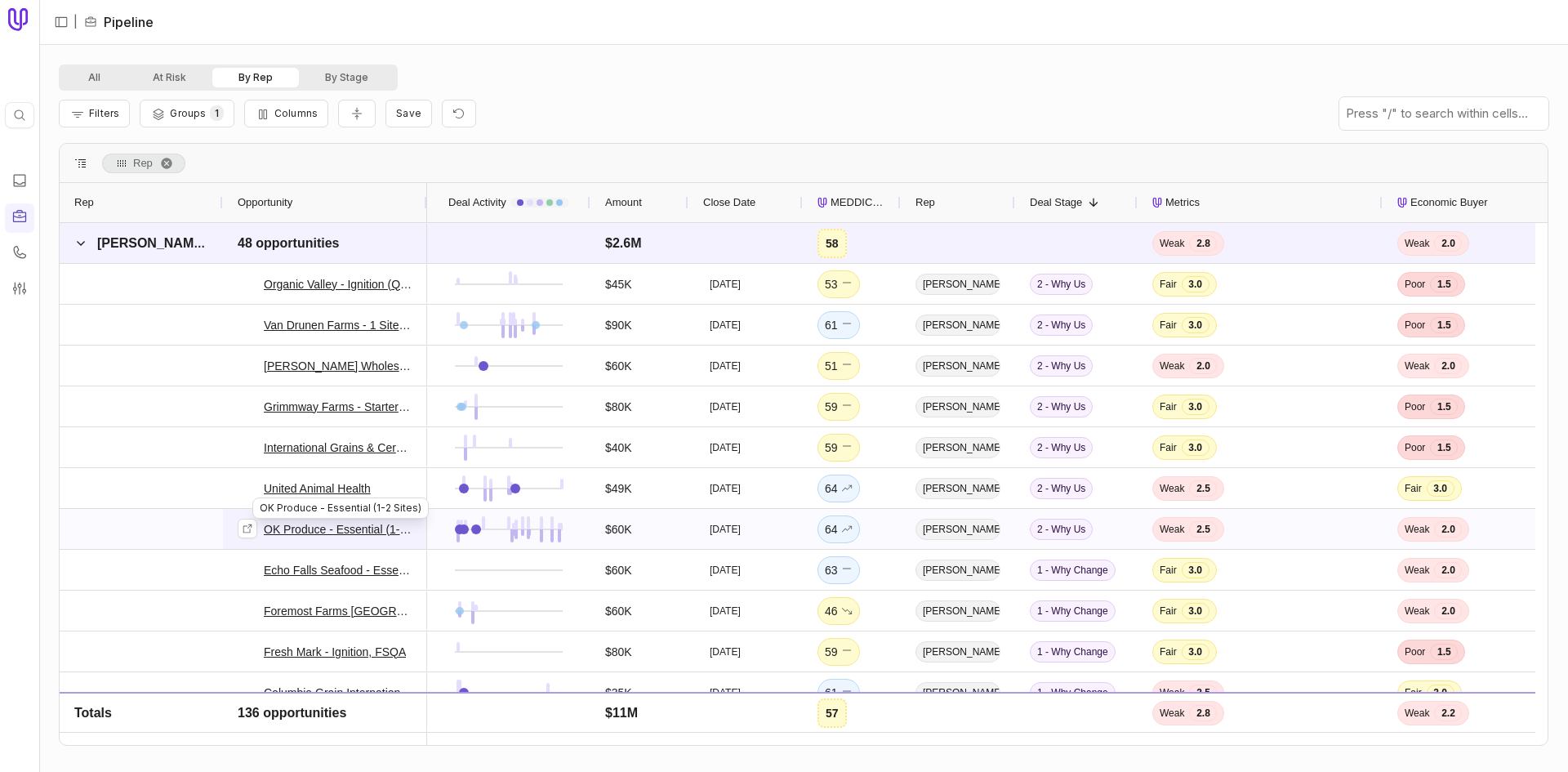
click at [349, 524] on link "OK Produce - Essential (1-2 Sites)" at bounding box center [338, 529] width 149 height 19
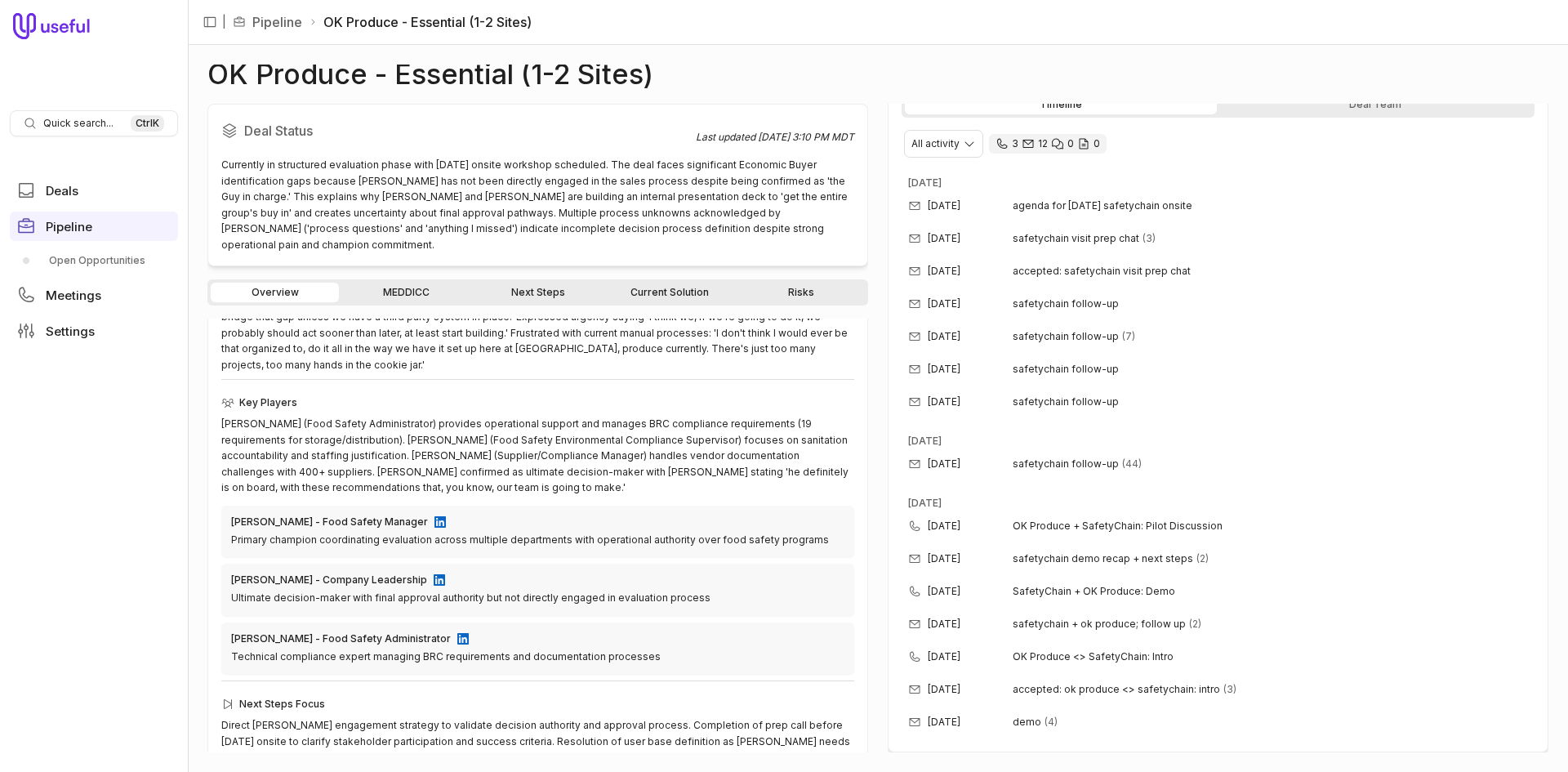
scroll to position [342, 0]
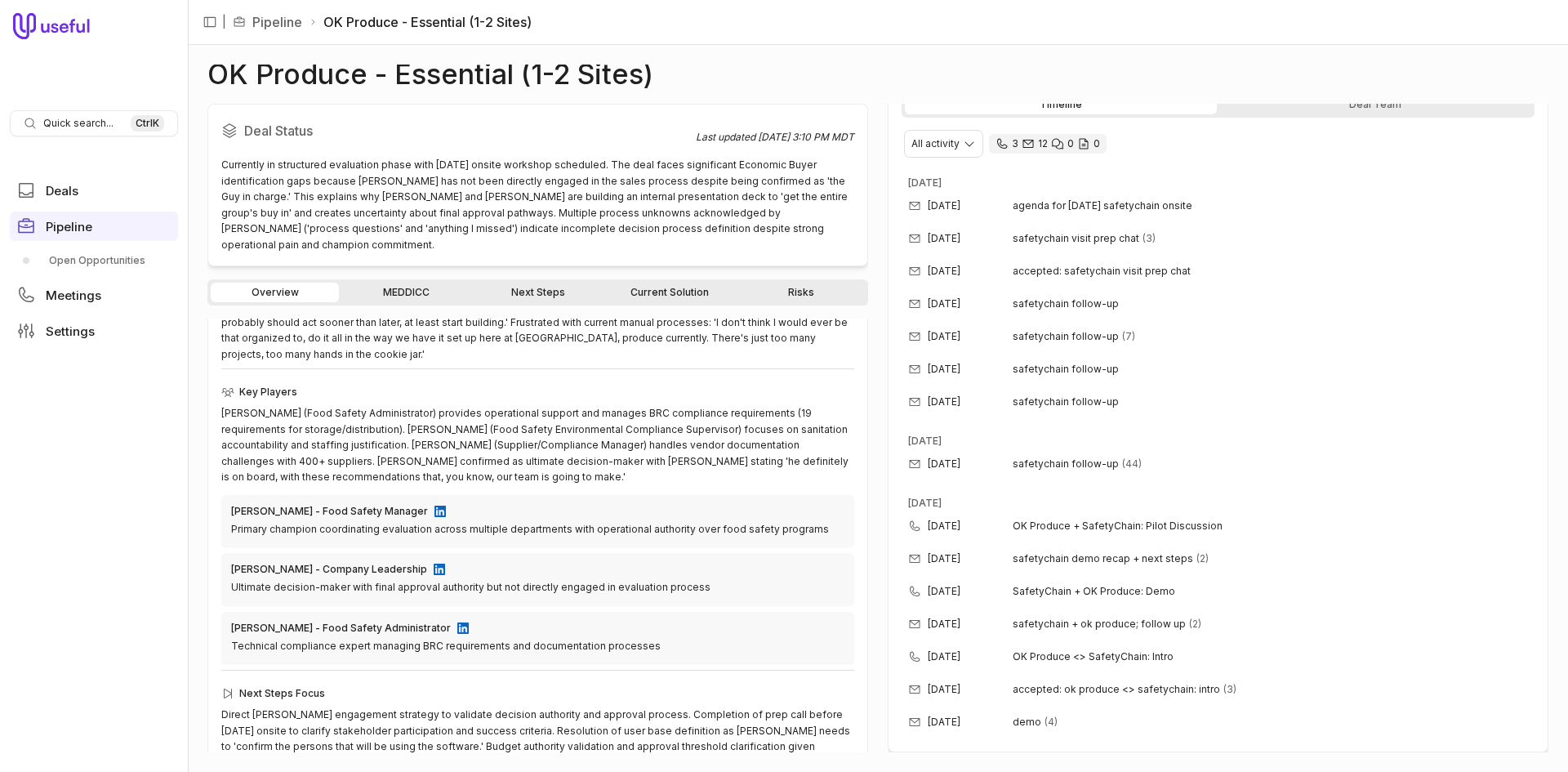
click at [424, 283] on link "MEDDICC" at bounding box center [406, 293] width 128 height 19
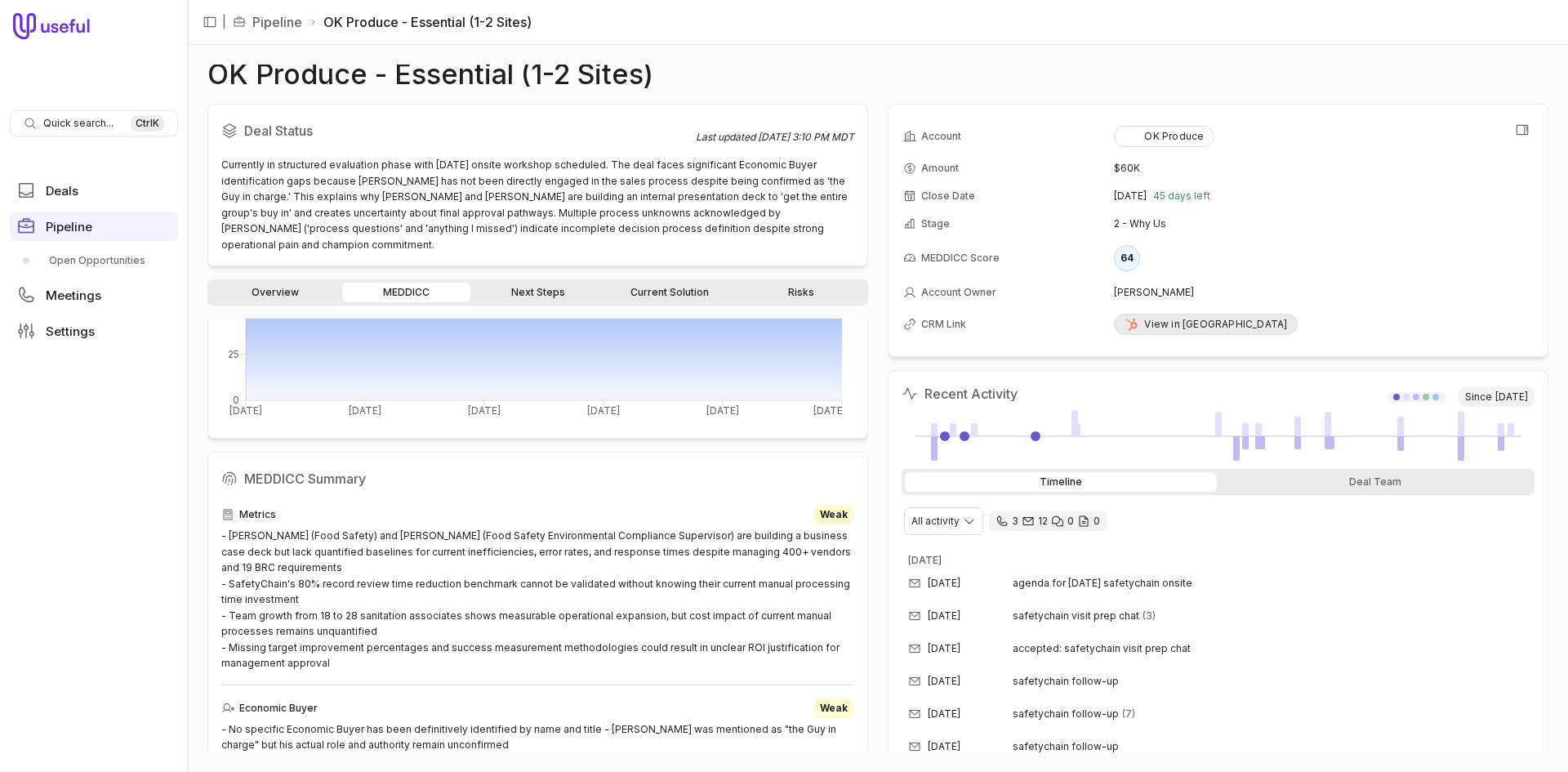
click at [1177, 331] on link "View in [GEOGRAPHIC_DATA]" at bounding box center [1206, 324] width 184 height 21
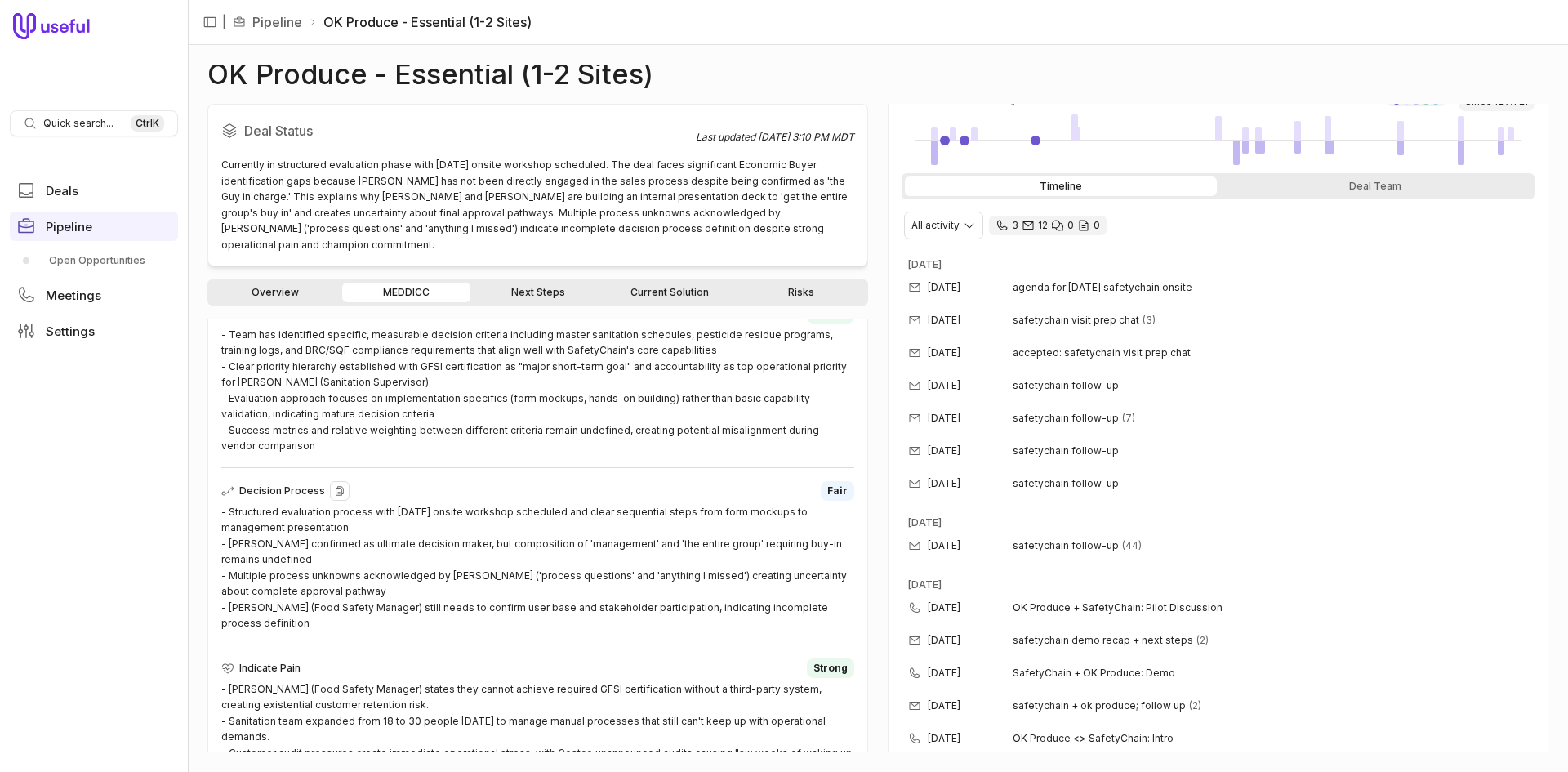
scroll to position [203, 0]
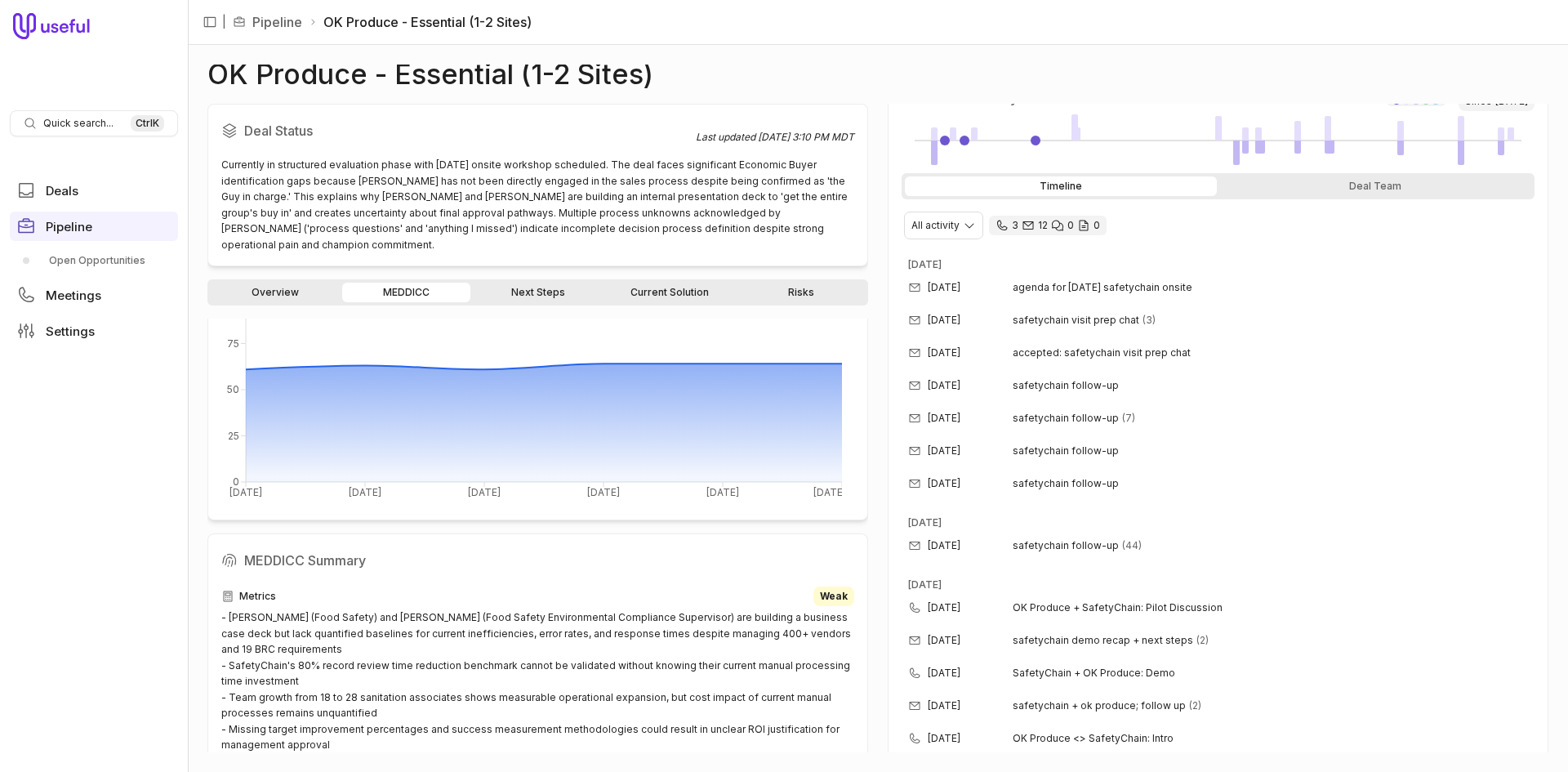
click at [276, 288] on div "Overview MEDDICC Next Steps Current Solution Risks" at bounding box center [538, 293] width 661 height 26
click at [279, 286] on link "Overview" at bounding box center [275, 293] width 128 height 19
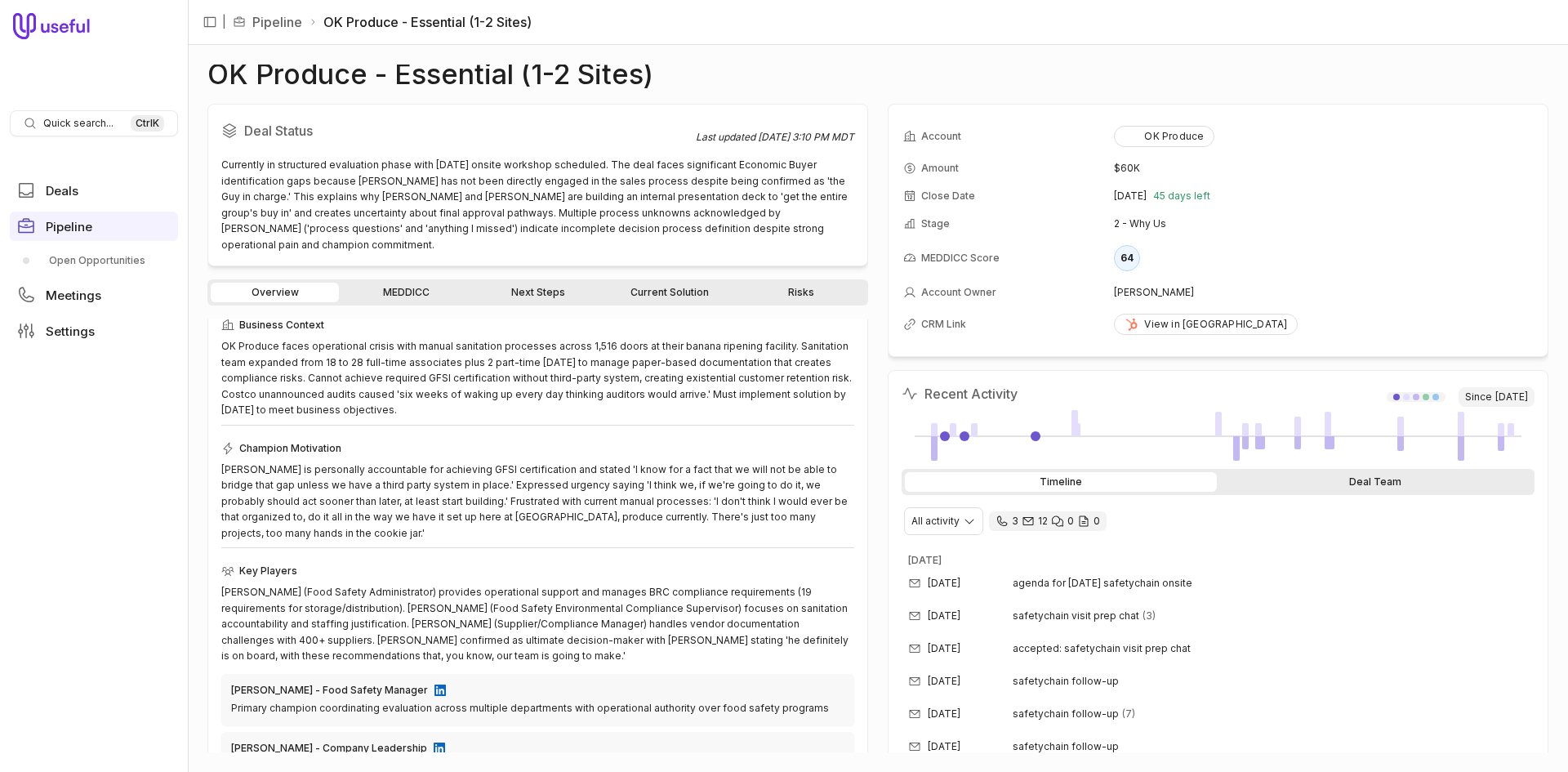
click at [1297, 481] on div "Deal Team" at bounding box center [1376, 482] width 312 height 19
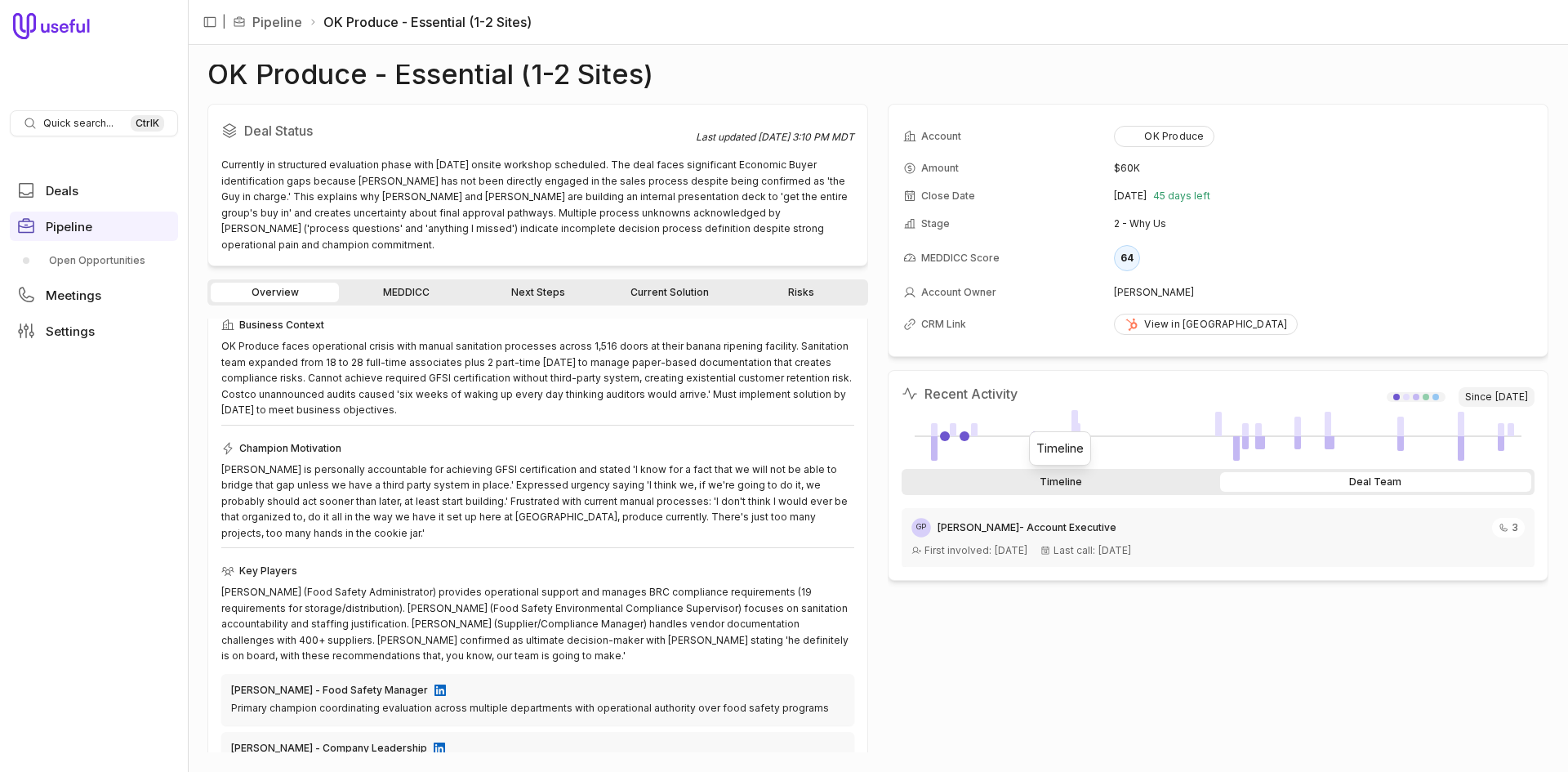
click at [1105, 475] on div "Timeline" at bounding box center [1061, 482] width 312 height 19
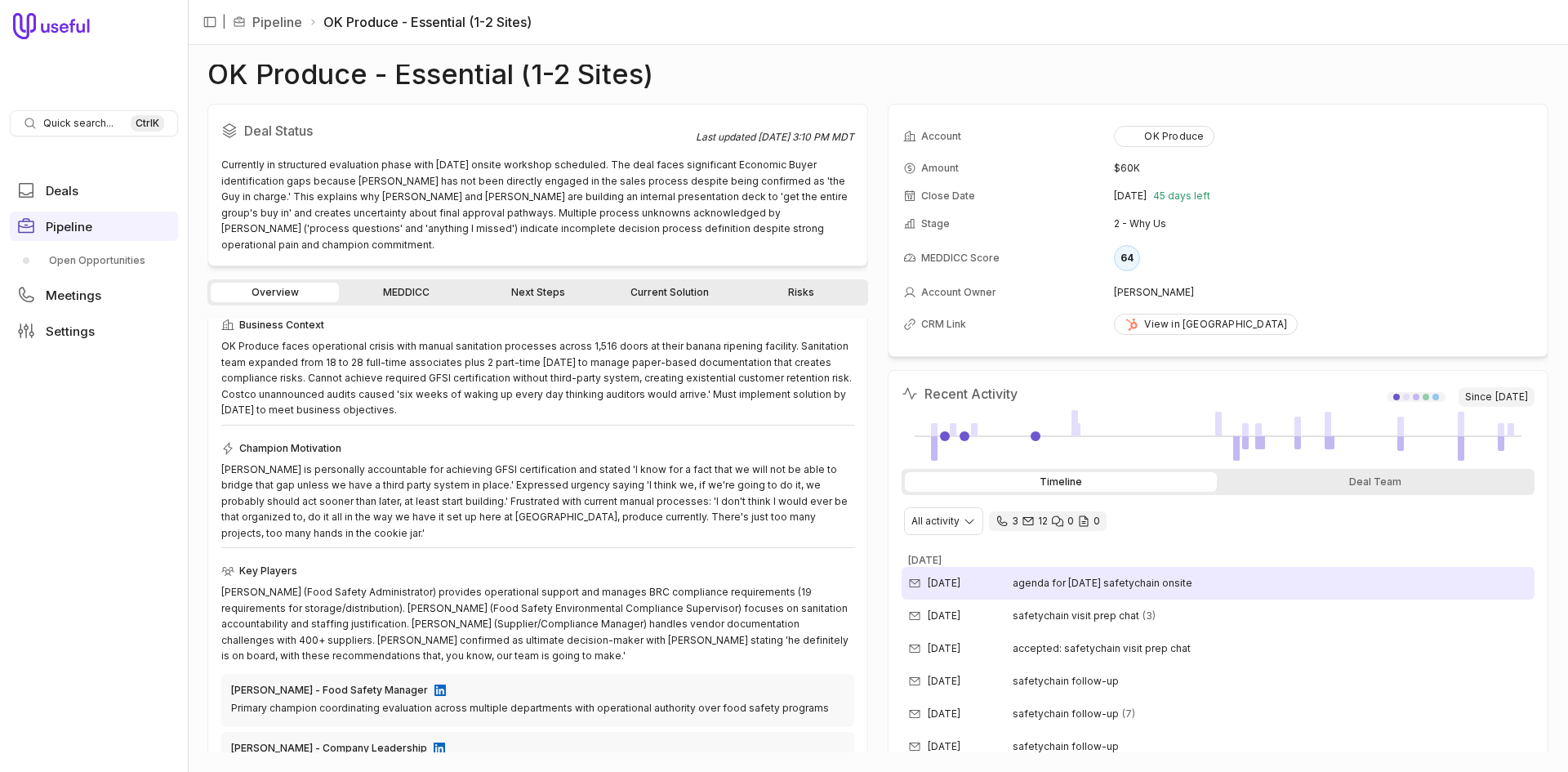
click at [991, 584] on div "[DATE]" at bounding box center [960, 583] width 105 height 13
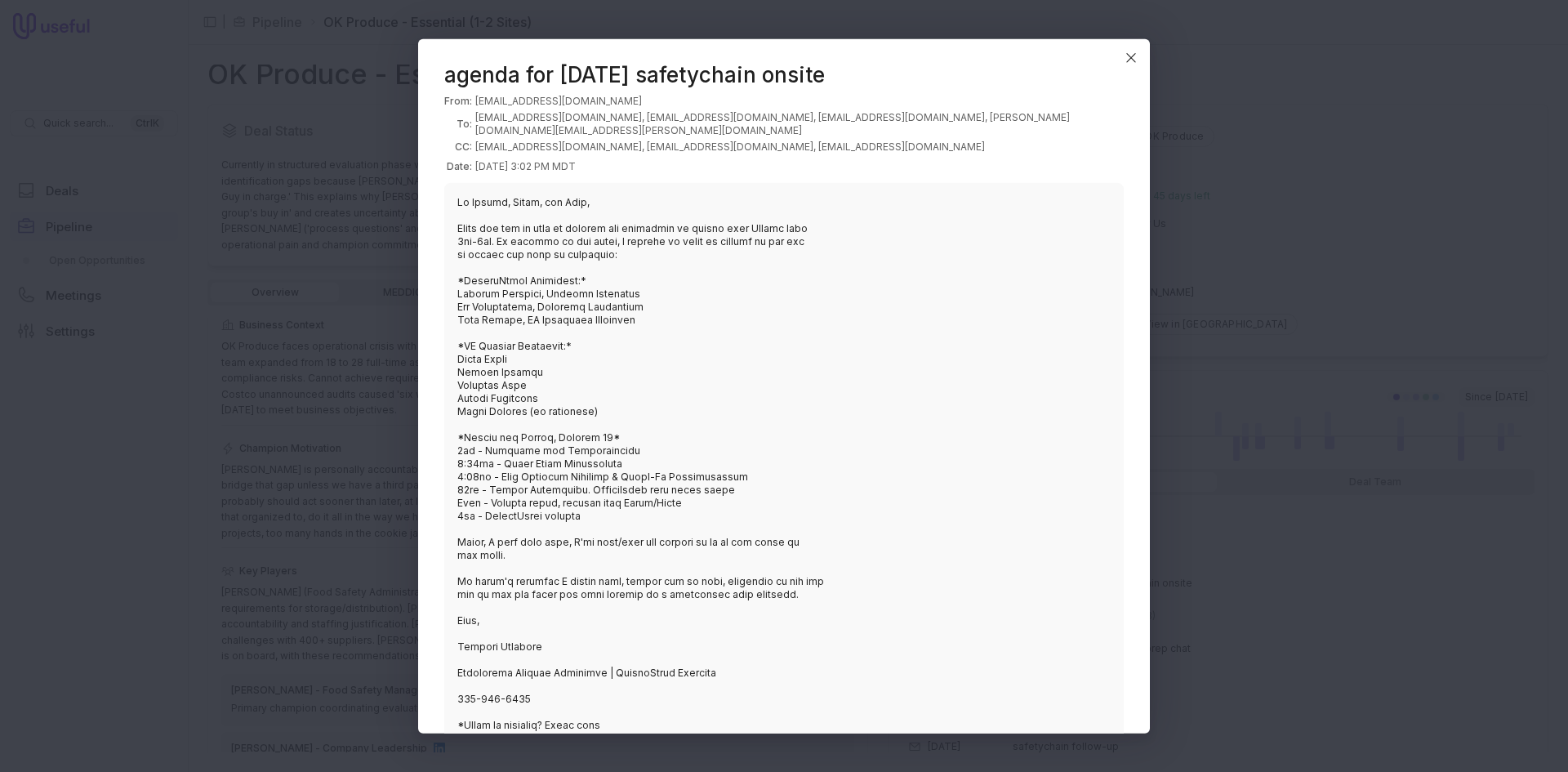
click at [461, 446] on blockquote at bounding box center [784, 470] width 679 height 575
drag, startPoint x: 457, startPoint y: 459, endPoint x: 647, endPoint y: 460, distance: 190.0
click at [647, 460] on blockquote at bounding box center [784, 470] width 679 height 575
drag, startPoint x: 462, startPoint y: 470, endPoint x: 752, endPoint y: 473, distance: 290.0
click at [752, 473] on blockquote at bounding box center [784, 470] width 679 height 575
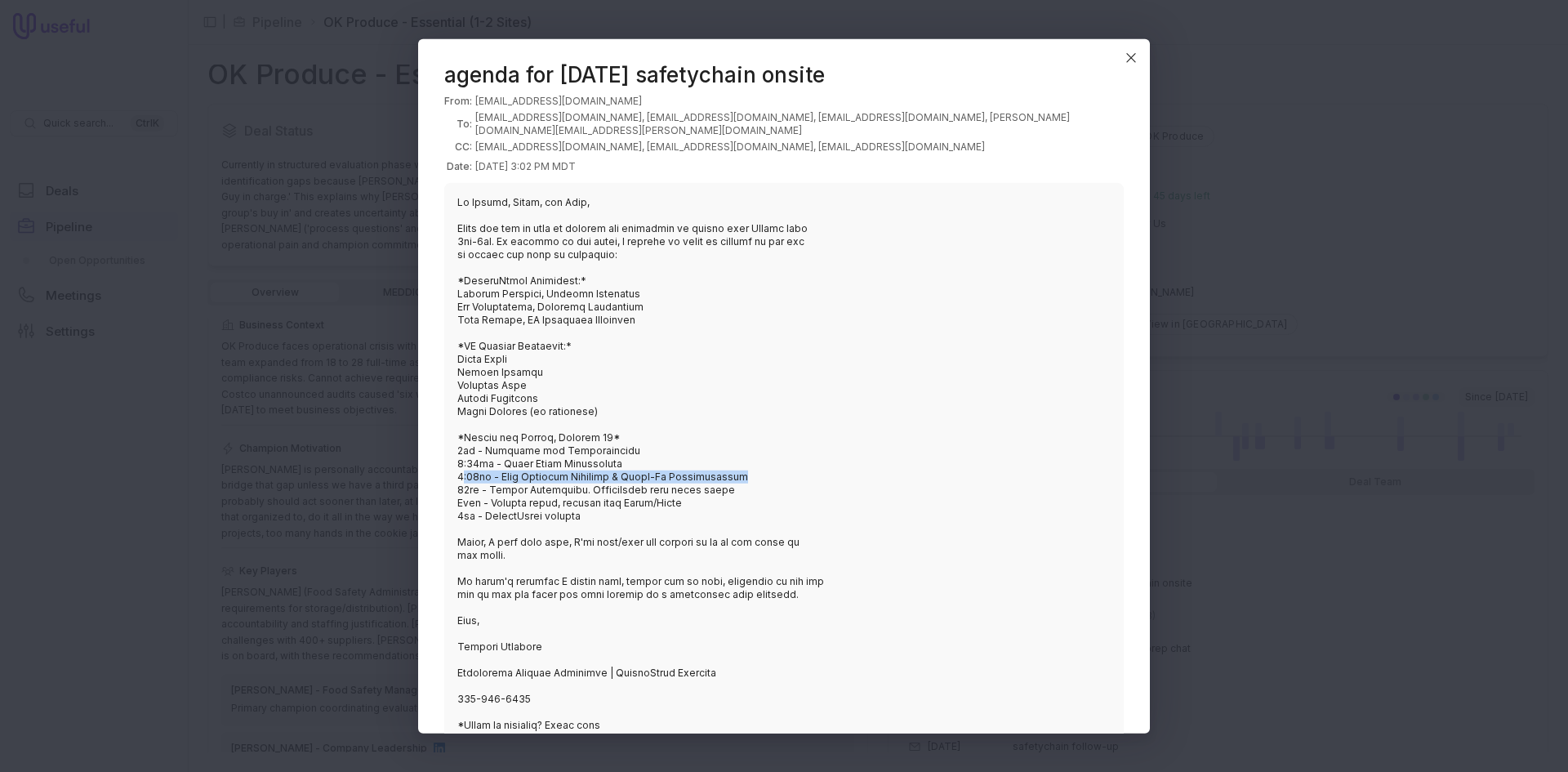
click at [627, 473] on blockquote at bounding box center [784, 470] width 679 height 575
drag, startPoint x: 455, startPoint y: 470, endPoint x: 769, endPoint y: 482, distance: 314.2
click at [769, 482] on blockquote at bounding box center [784, 470] width 679 height 575
click at [669, 482] on blockquote at bounding box center [784, 470] width 679 height 575
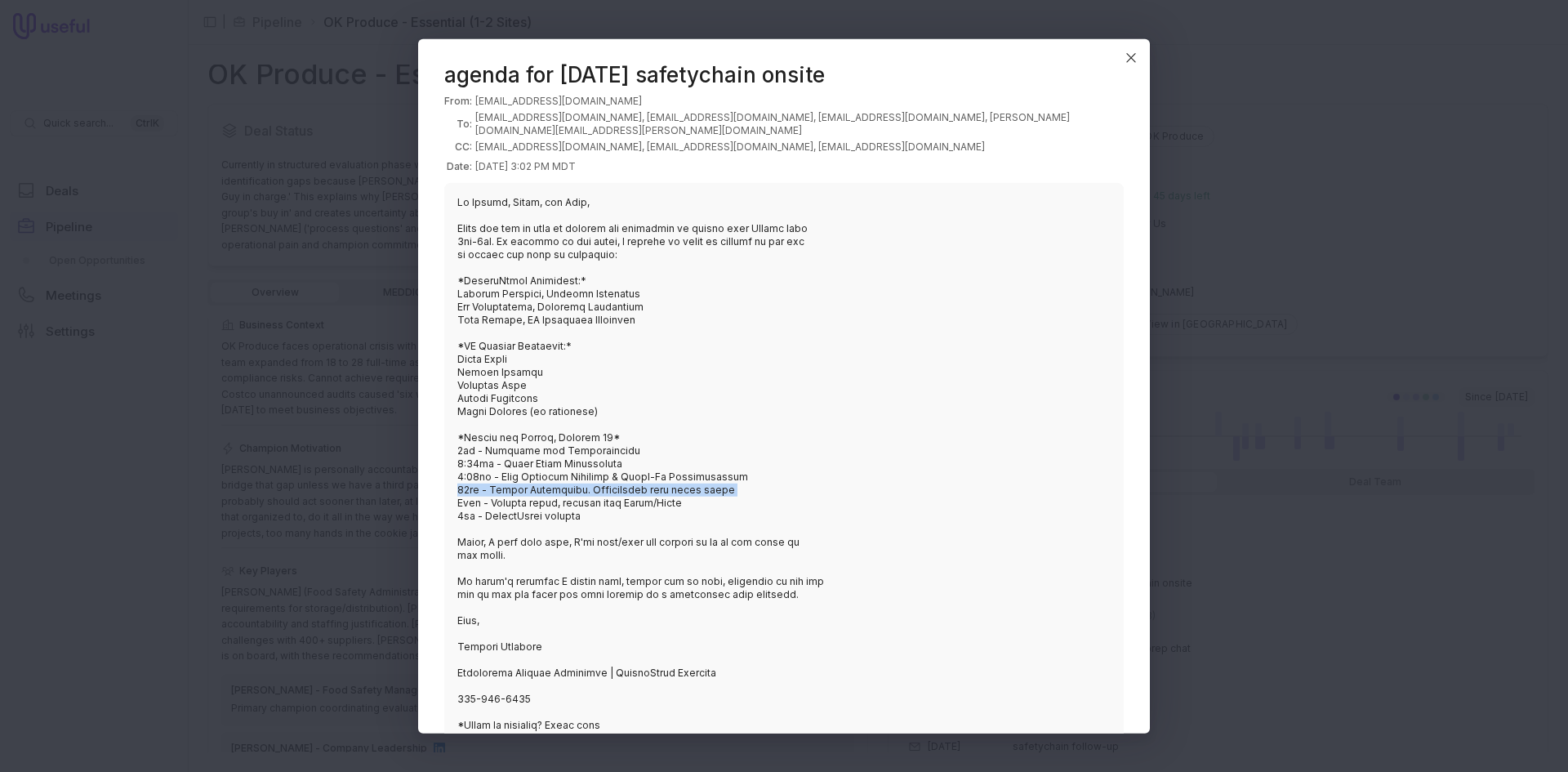
click at [669, 482] on blockquote at bounding box center [784, 470] width 679 height 575
click at [1128, 58] on icon "Close" at bounding box center [1131, 57] width 15 height 15
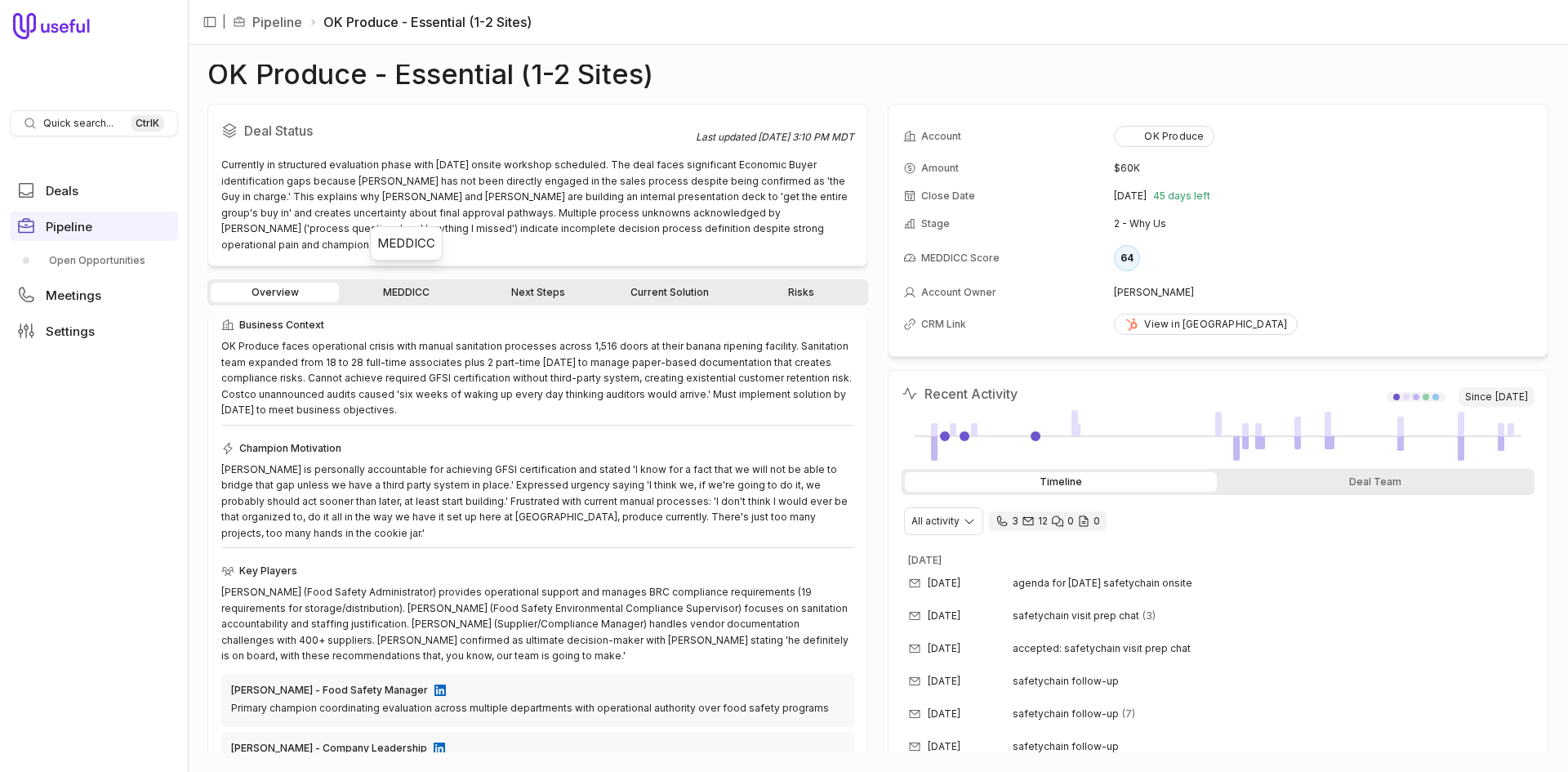
click at [425, 283] on link "MEDDICC" at bounding box center [406, 293] width 128 height 19
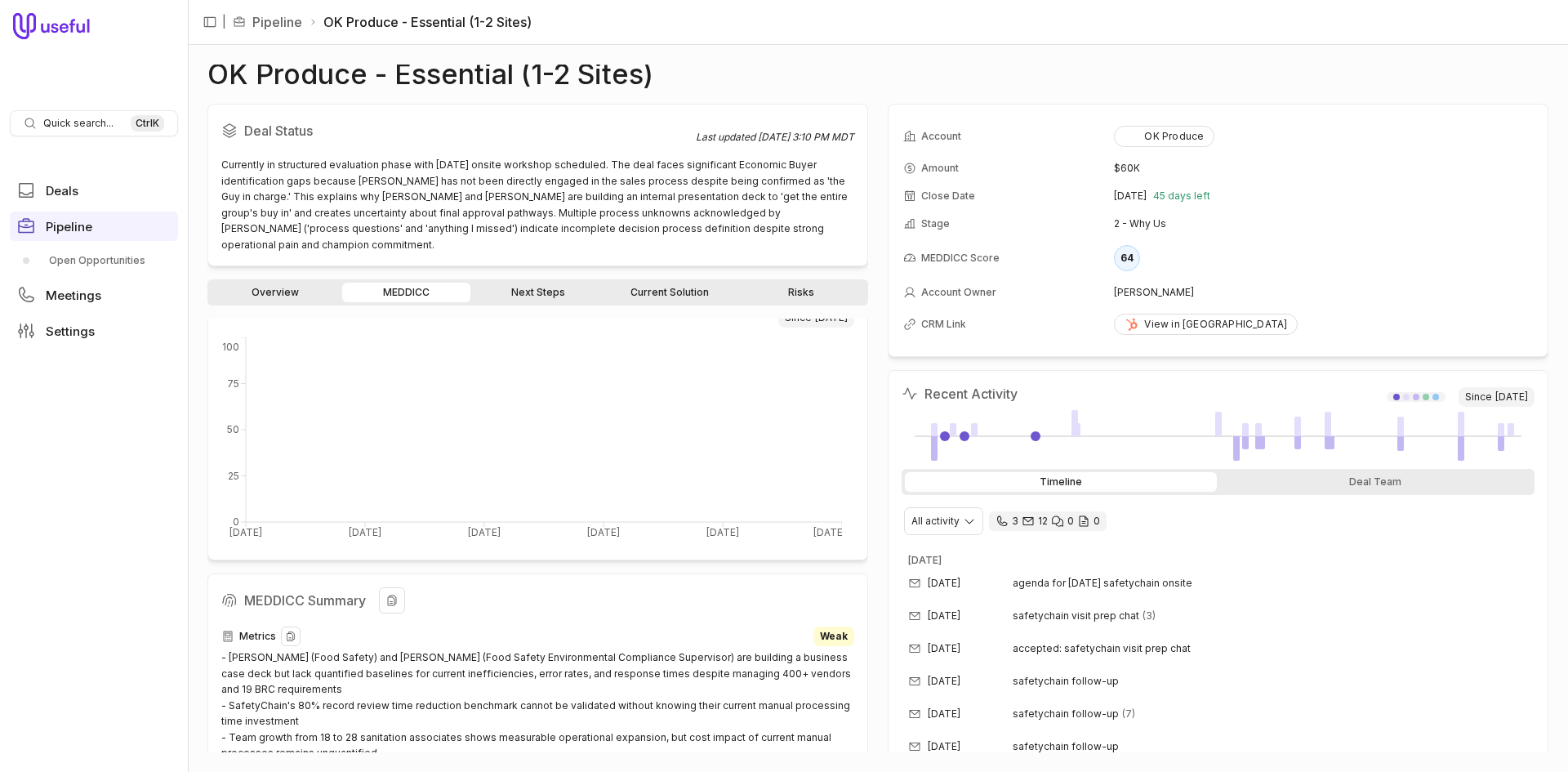
scroll to position [433, 0]
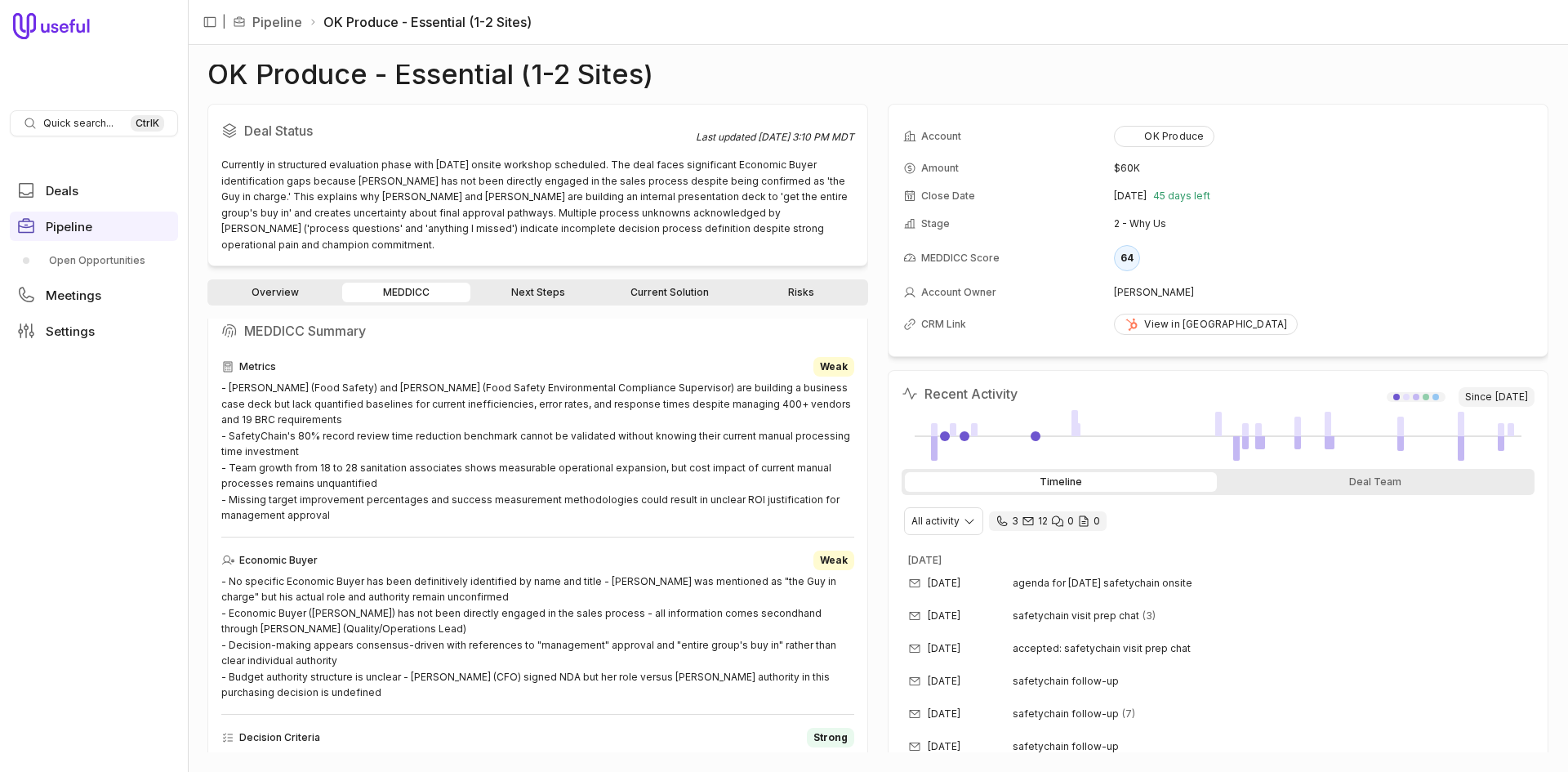
click at [267, 283] on link "Overview" at bounding box center [275, 293] width 128 height 19
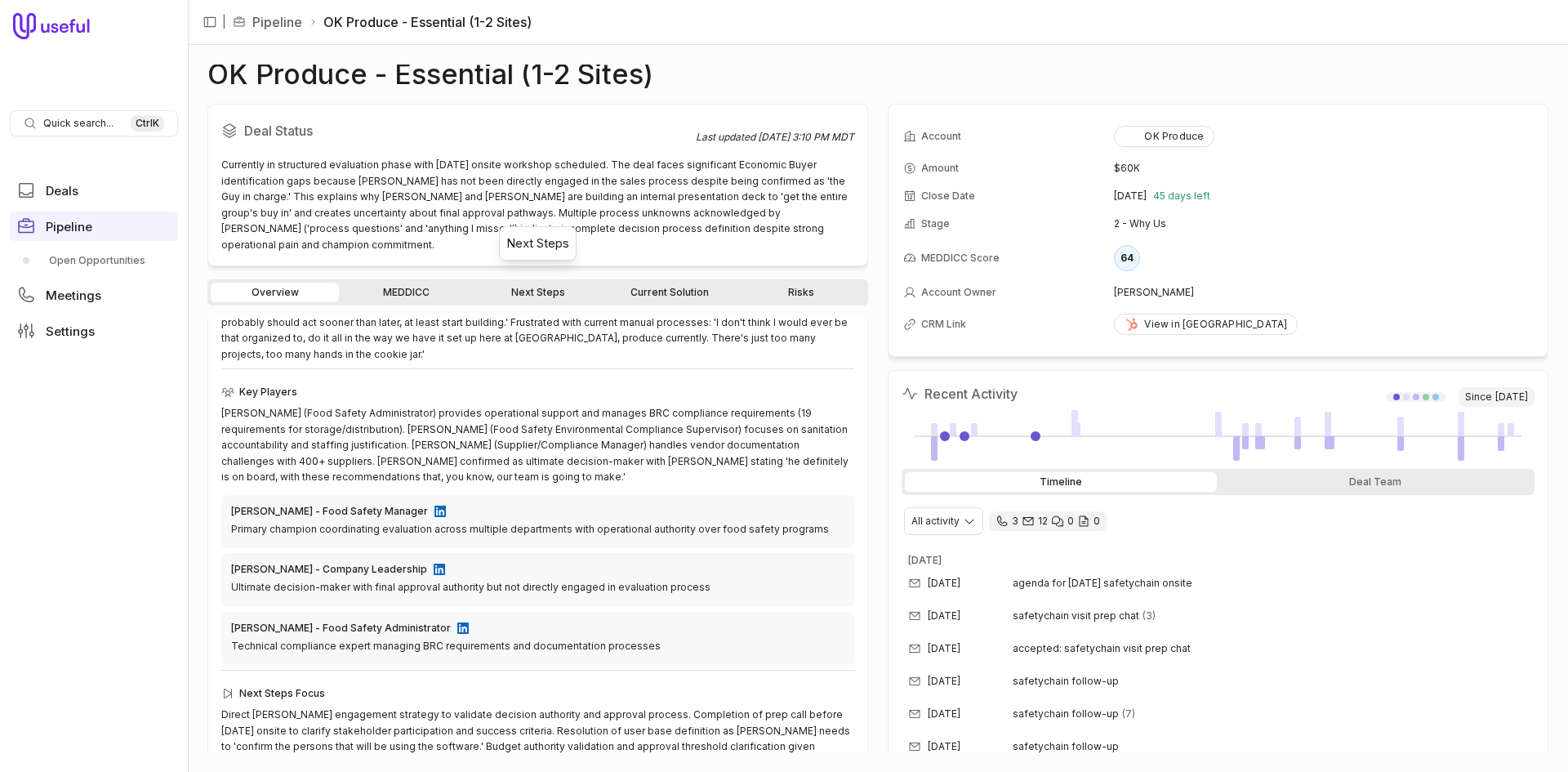
click at [567, 283] on link "Next Steps" at bounding box center [538, 293] width 128 height 19
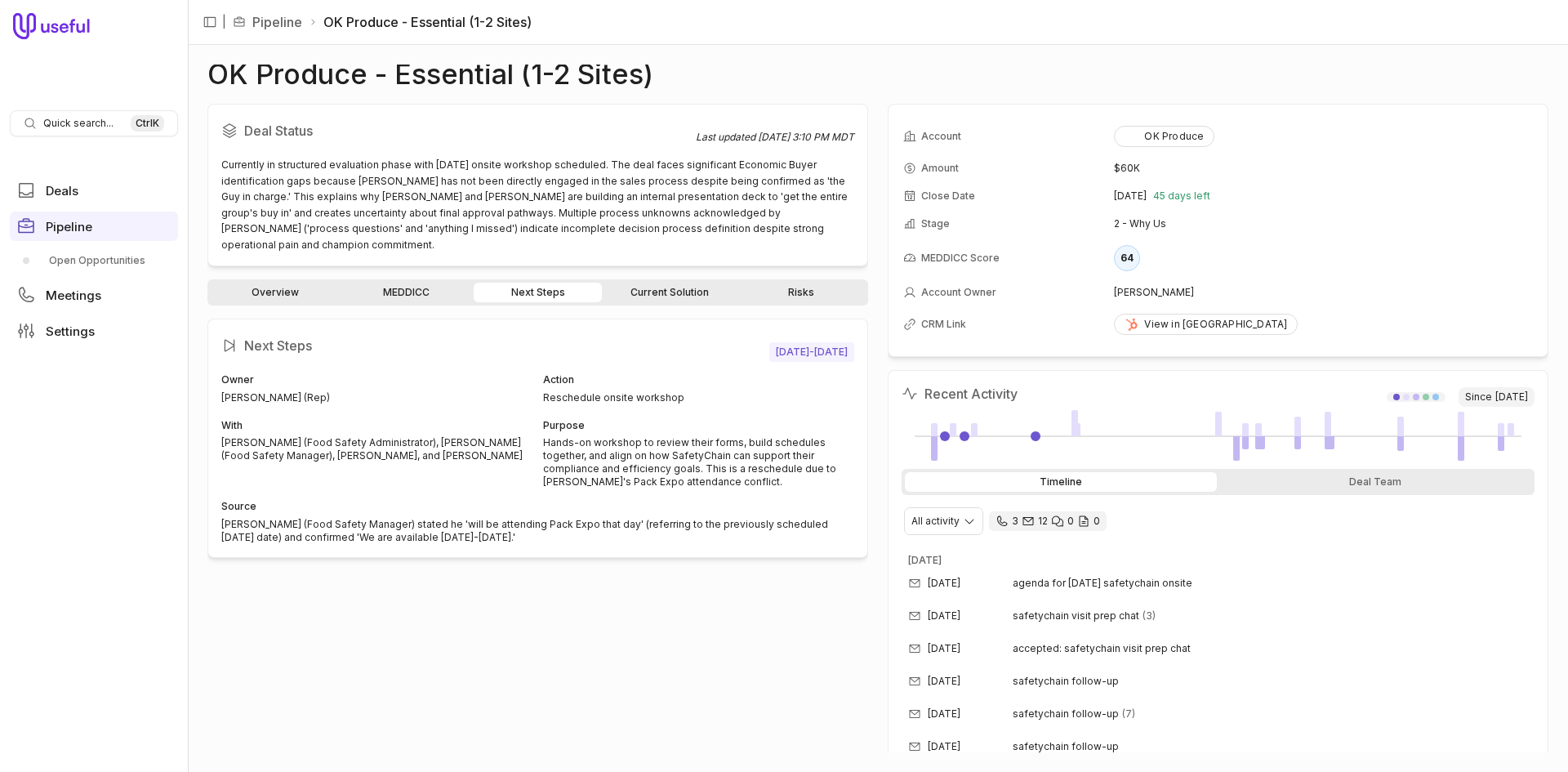
click at [668, 283] on link "Current Solution" at bounding box center [670, 293] width 128 height 19
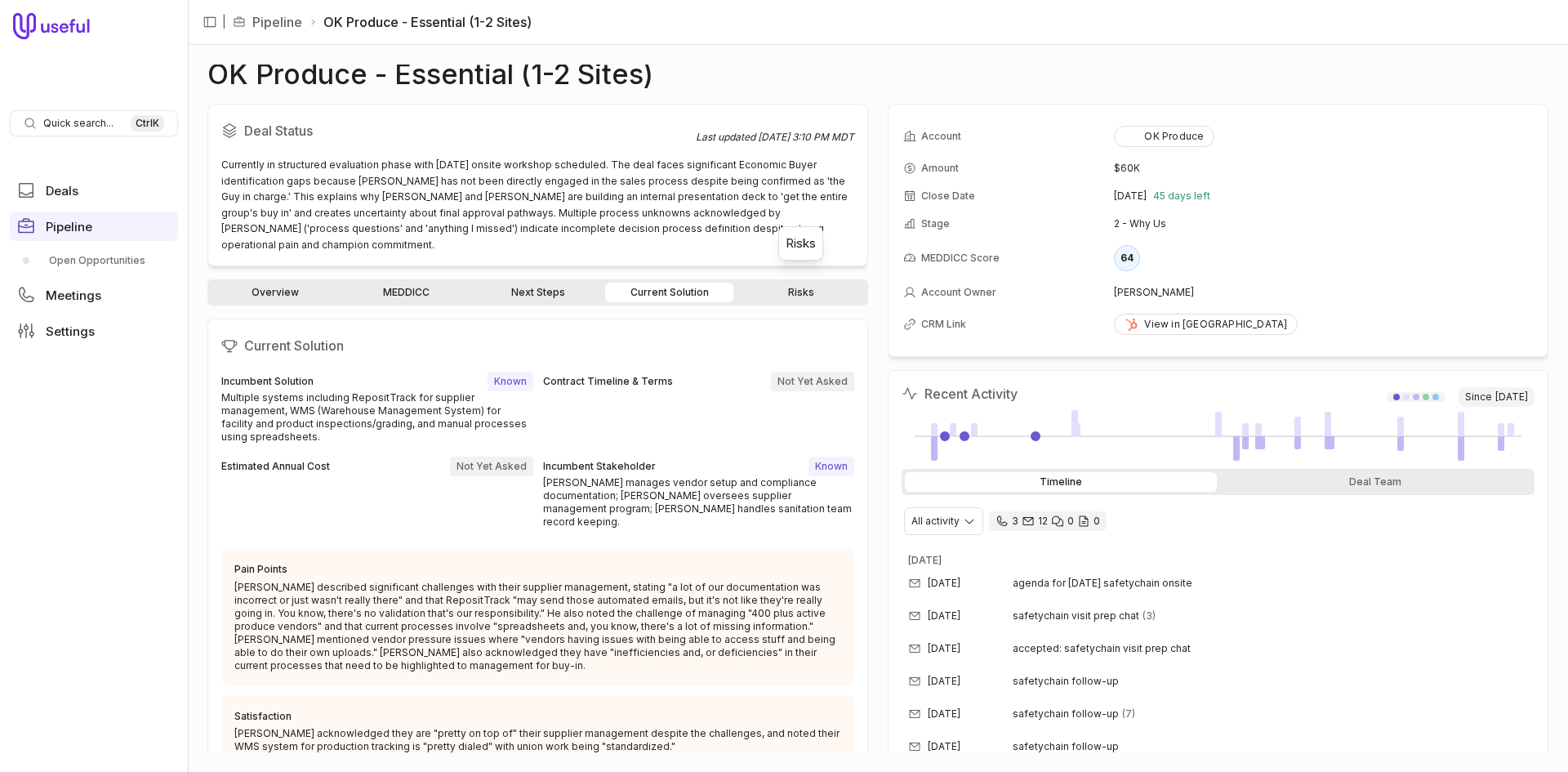
click at [818, 283] on link "Risks" at bounding box center [801, 293] width 128 height 19
